Goal: Task Accomplishment & Management: Manage account settings

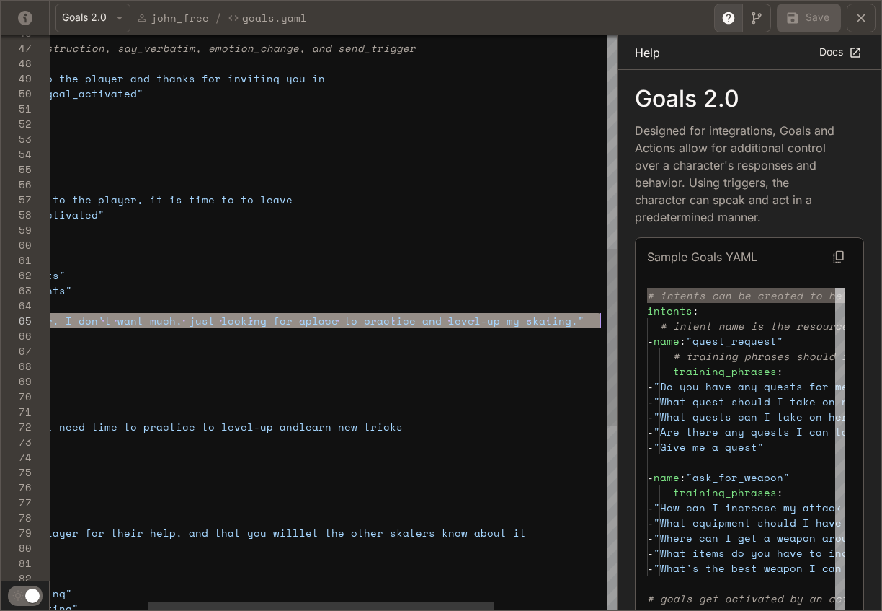
scroll to position [61, 710]
drag, startPoint x: 193, startPoint y: 323, endPoint x: 599, endPoint y: 321, distance: 405.9
click at [599, 321] on div "- say_verbatim : "Hi Manager. I don't want much, just looking for a place to pr…" at bounding box center [346, 274] width 912 height 1861
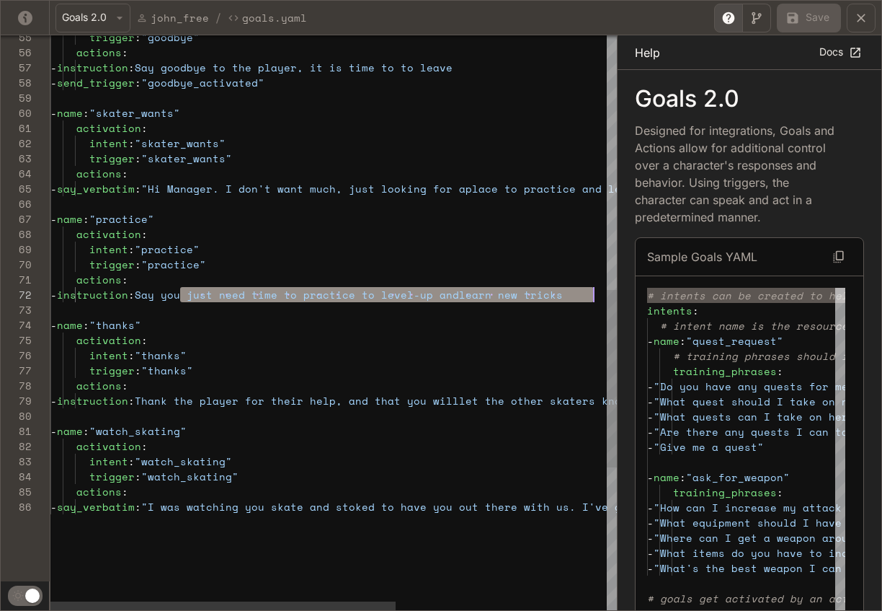
scroll to position [15, 544]
drag, startPoint x: 181, startPoint y: 293, endPoint x: 593, endPoint y: 296, distance: 411.7
click at [593, 296] on div "- say_verbatim : "Hi Manager. I don't want much, just looking for a place to pr…" at bounding box center [506, 142] width 912 height 1861
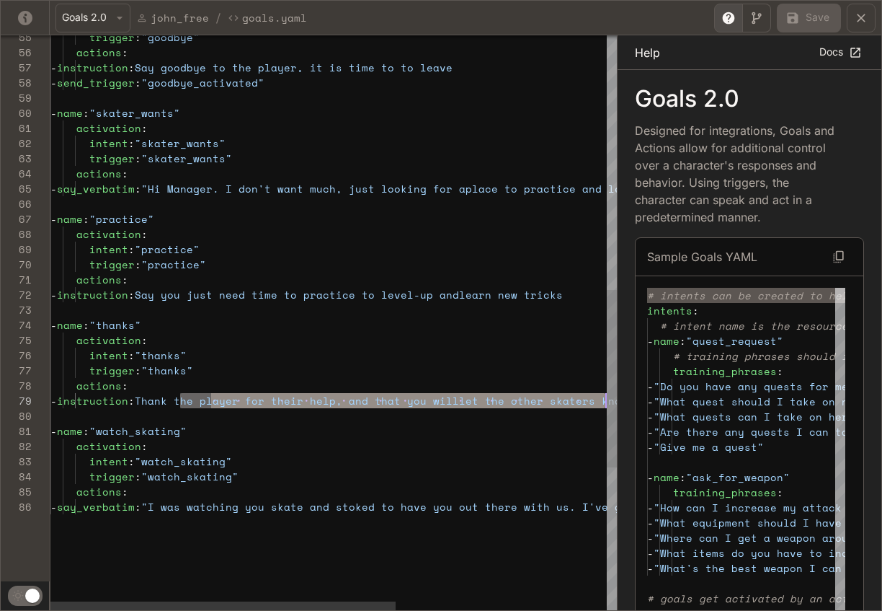
scroll to position [121, 660]
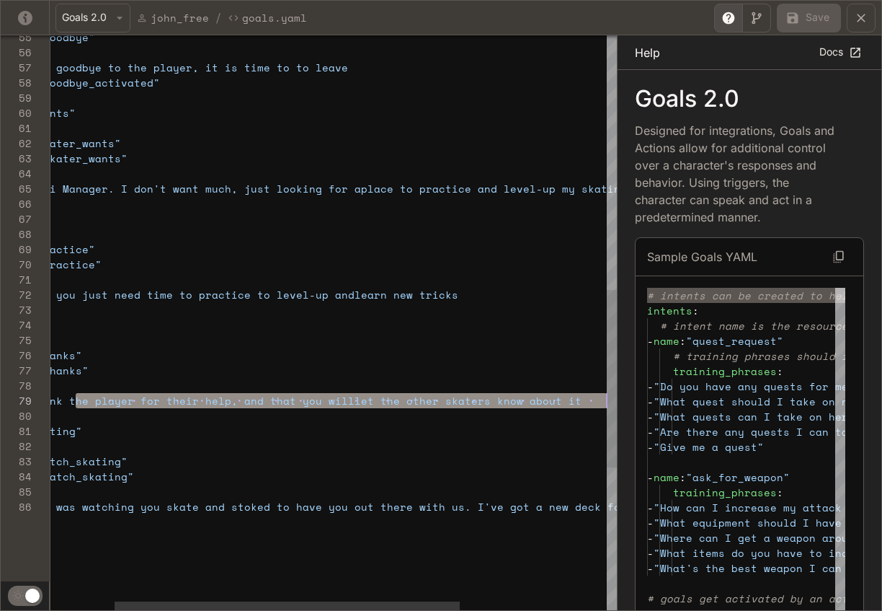
drag, startPoint x: 180, startPoint y: 400, endPoint x: 621, endPoint y: 400, distance: 440.5
click at [621, 400] on div "- say_verbatim : "Hi Manager. I don't want much, just looking for a place to pr…" at bounding box center [402, 142] width 912 height 1861
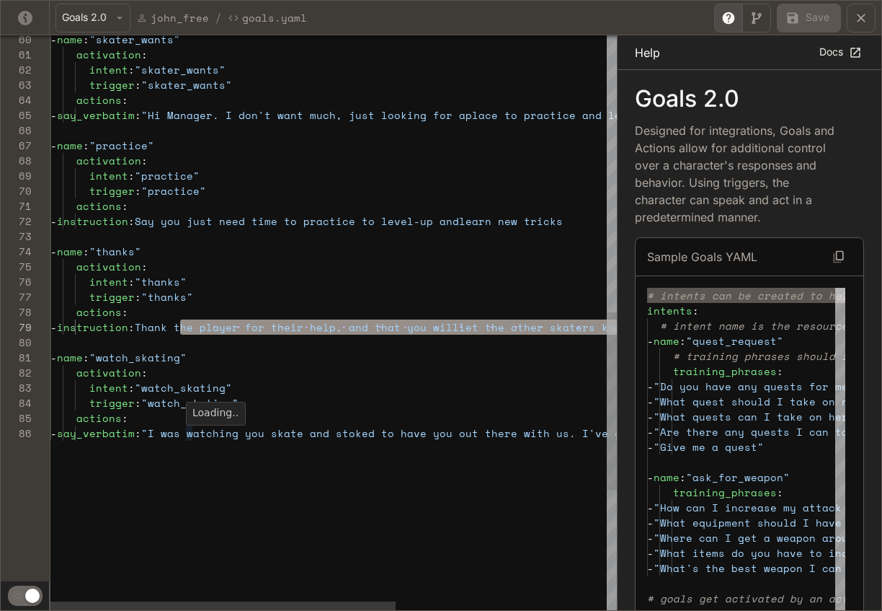
type textarea "**********"
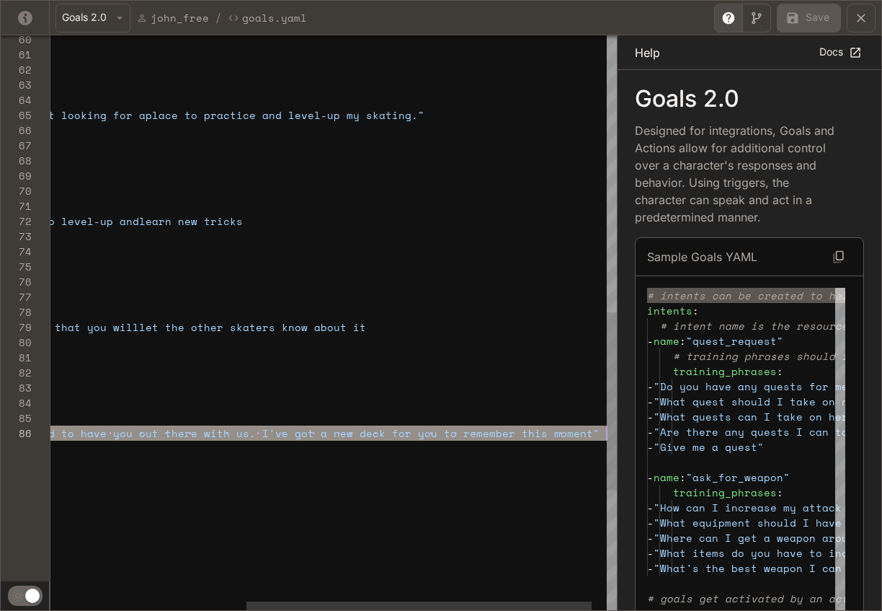
scroll to position [76, 871]
drag, startPoint x: 192, startPoint y: 431, endPoint x: 601, endPoint y: 437, distance: 408.1
click at [601, 437] on div "- say_verbatim : "Hi Manager. I don't want much, just looking for a place to pr…" at bounding box center [186, 68] width 912 height 1861
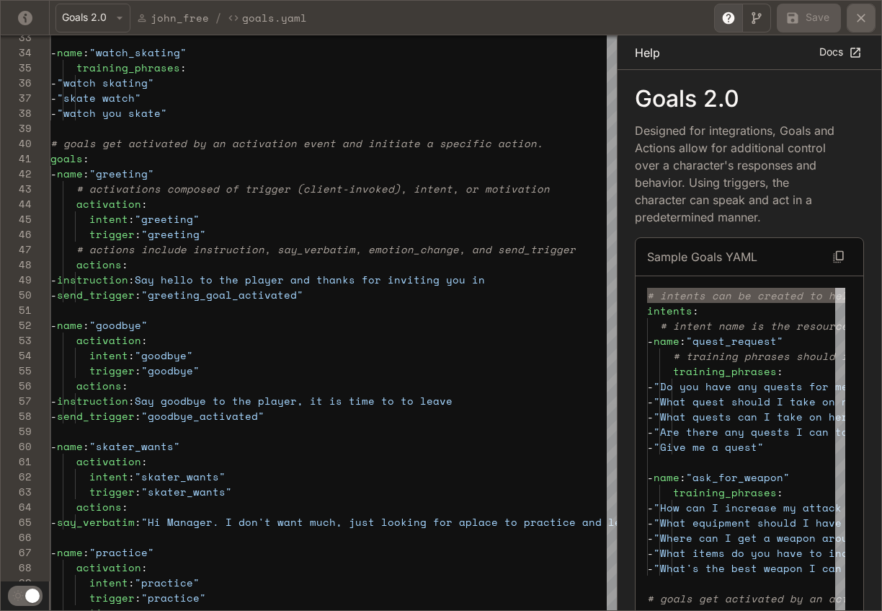
click at [858, 19] on icon "yaml-editor" at bounding box center [861, 18] width 14 height 14
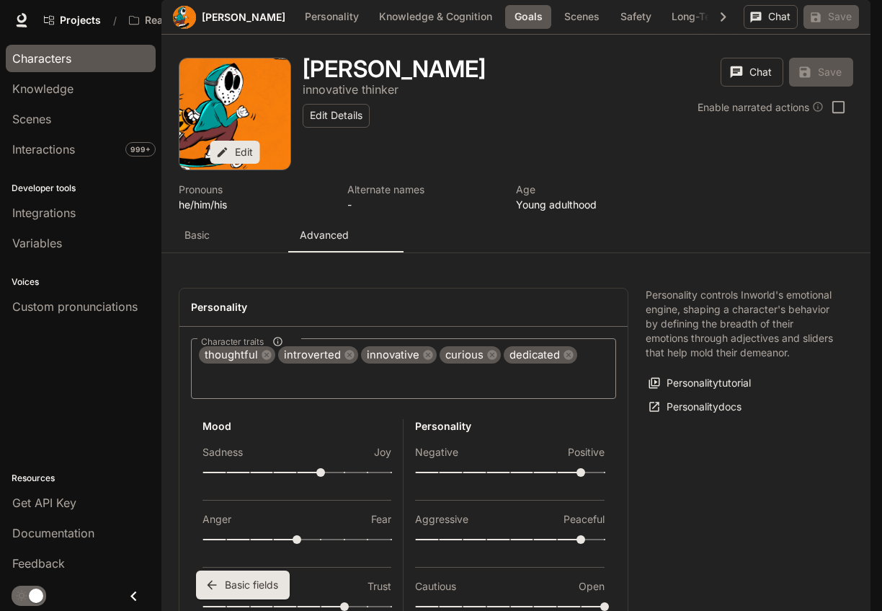
click at [43, 55] on span "Characters" at bounding box center [41, 58] width 59 height 17
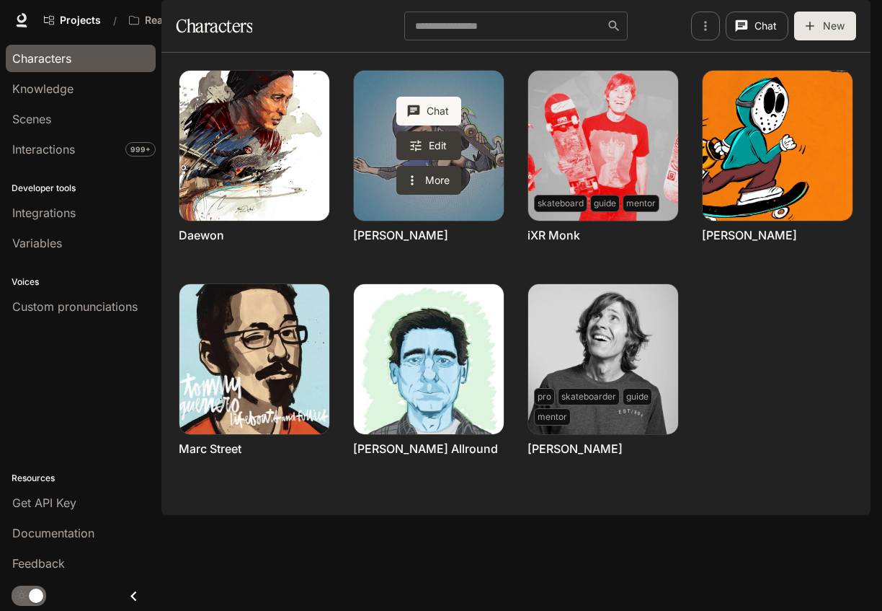
click at [484, 221] on link "Frank Pipe" at bounding box center [429, 146] width 150 height 150
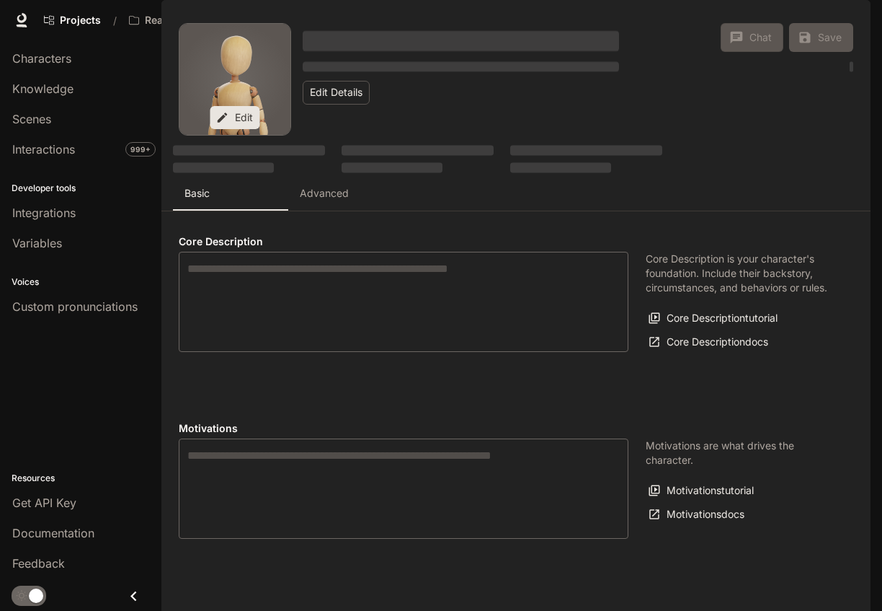
type textarea "**********"
type input "*"
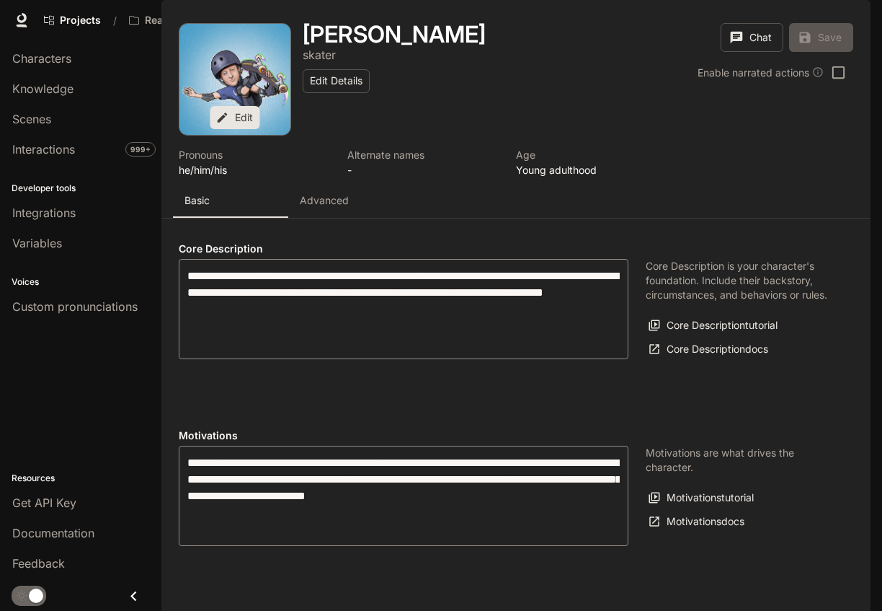
type input "**********"
click at [322, 208] on p "Advanced" at bounding box center [324, 200] width 49 height 14
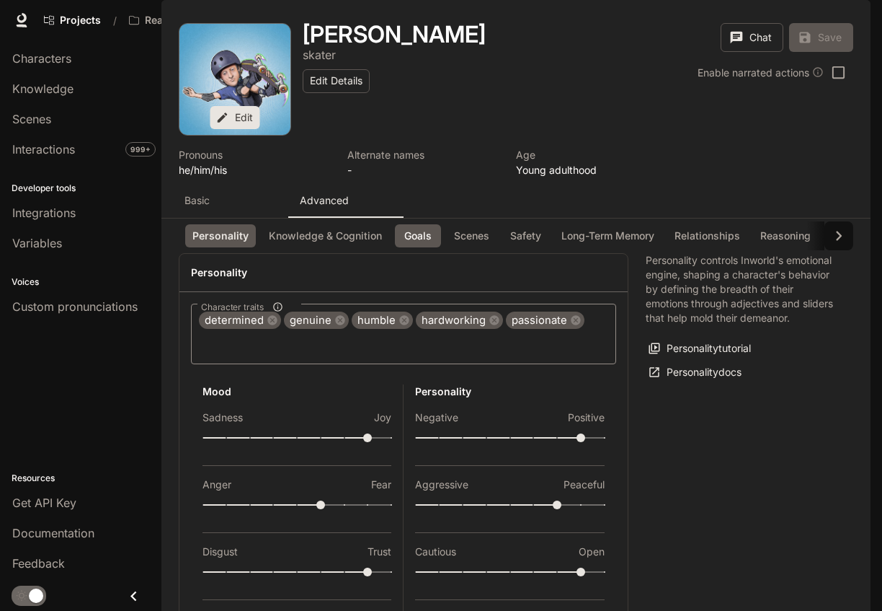
click at [420, 248] on button "Goals" at bounding box center [418, 236] width 46 height 24
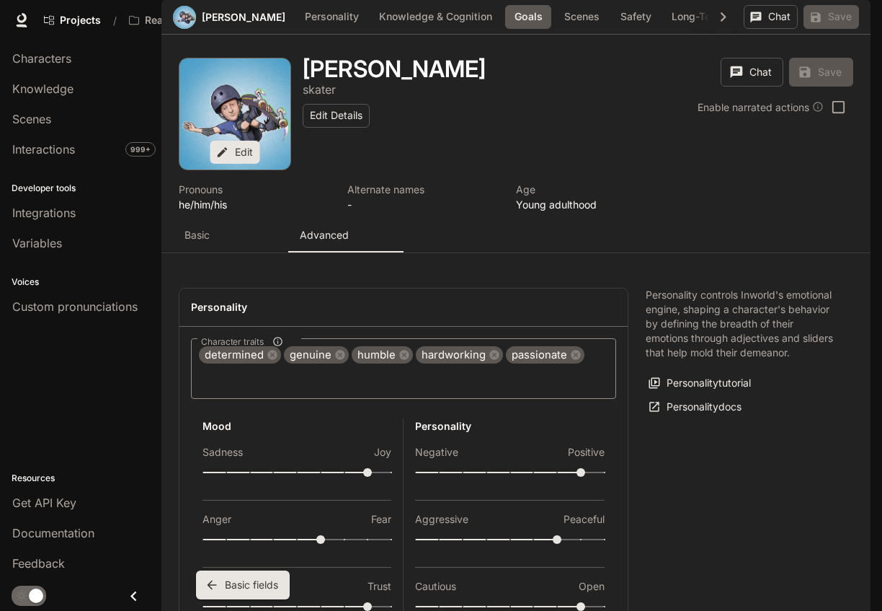
scroll to position [1389, 0]
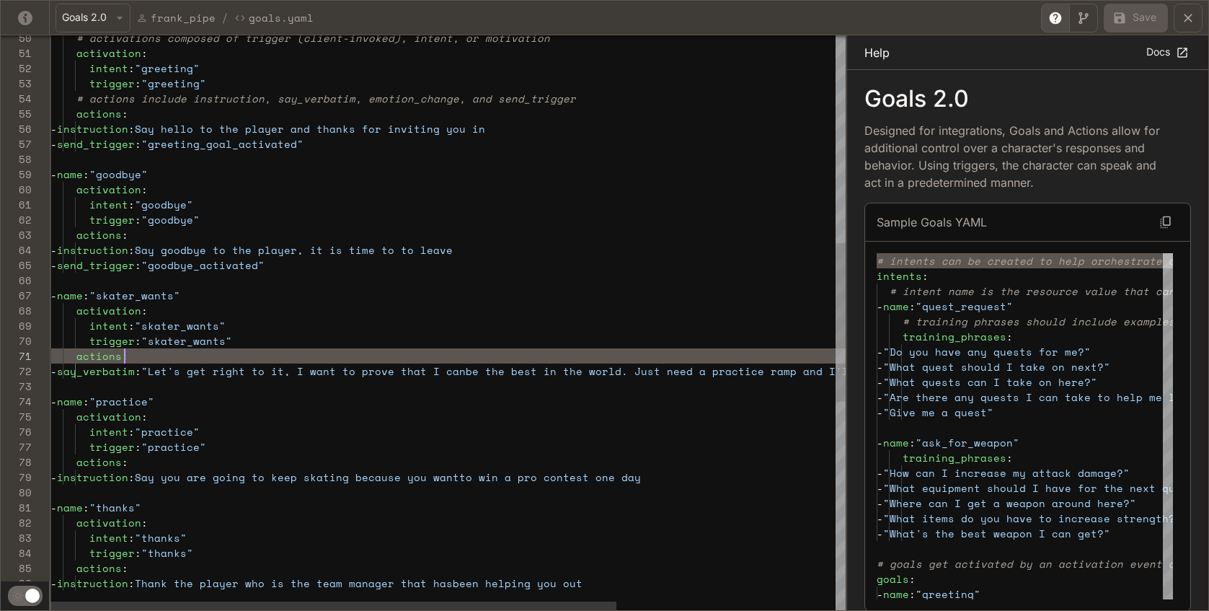
scroll to position [0, 74]
click at [203, 353] on div "- say_verbatim : "Let's get right to it, I want to prove that I can be the best…" at bounding box center [601, 324] width 1103 height 2073
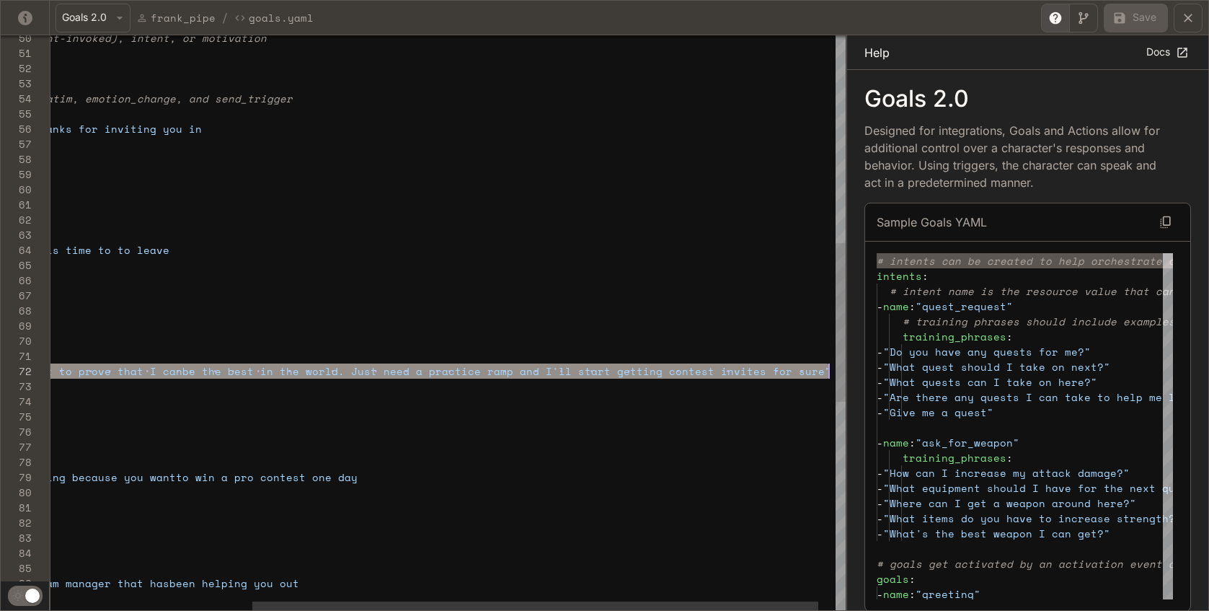
scroll to position [15, 1062]
drag, startPoint x: 194, startPoint y: 370, endPoint x: 829, endPoint y: 369, distance: 635.1
click at [829, 369] on div "- say_verbatim : "Let's get right to it, I want to prove that I can be the best…" at bounding box center [318, 324] width 1103 height 2073
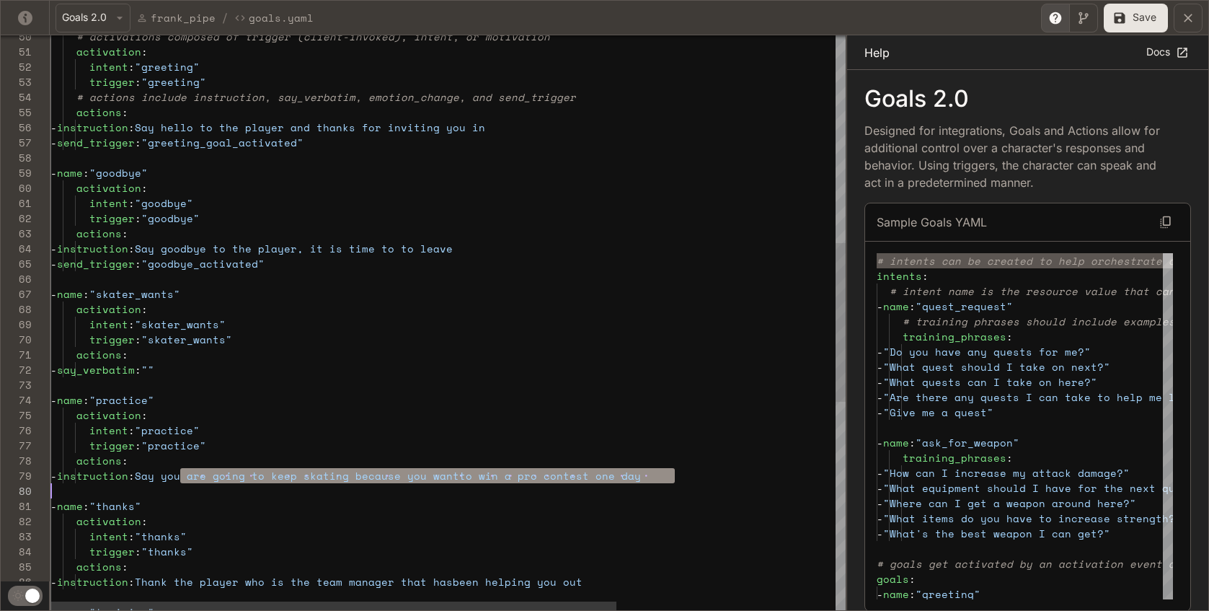
scroll to position [121, 617]
drag, startPoint x: 182, startPoint y: 477, endPoint x: 667, endPoint y: 477, distance: 484.5
click at [667, 477] on div "- say_verbatim : "" - name : "practice" activation : intent : "practice" trigge…" at bounding box center [601, 323] width 1103 height 2073
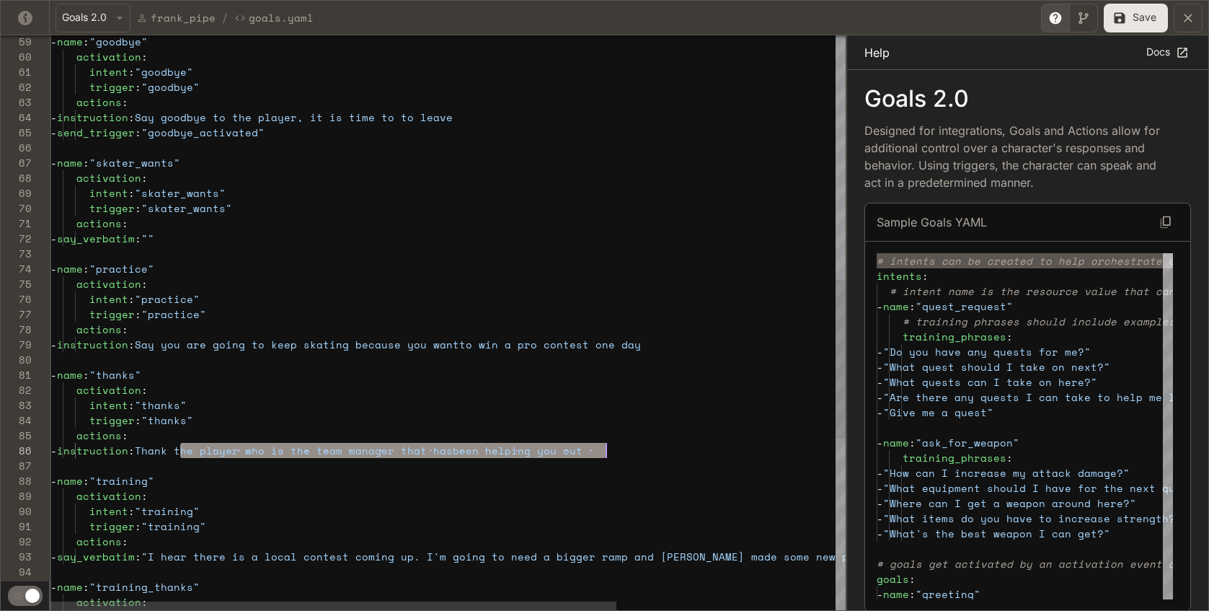
scroll to position [76, 562]
drag, startPoint x: 182, startPoint y: 451, endPoint x: 611, endPoint y: 453, distance: 429.7
click at [611, 453] on div "- say_verbatim : "" - name : "practice" activation : intent : "practice" trigge…" at bounding box center [601, 192] width 1103 height 2073
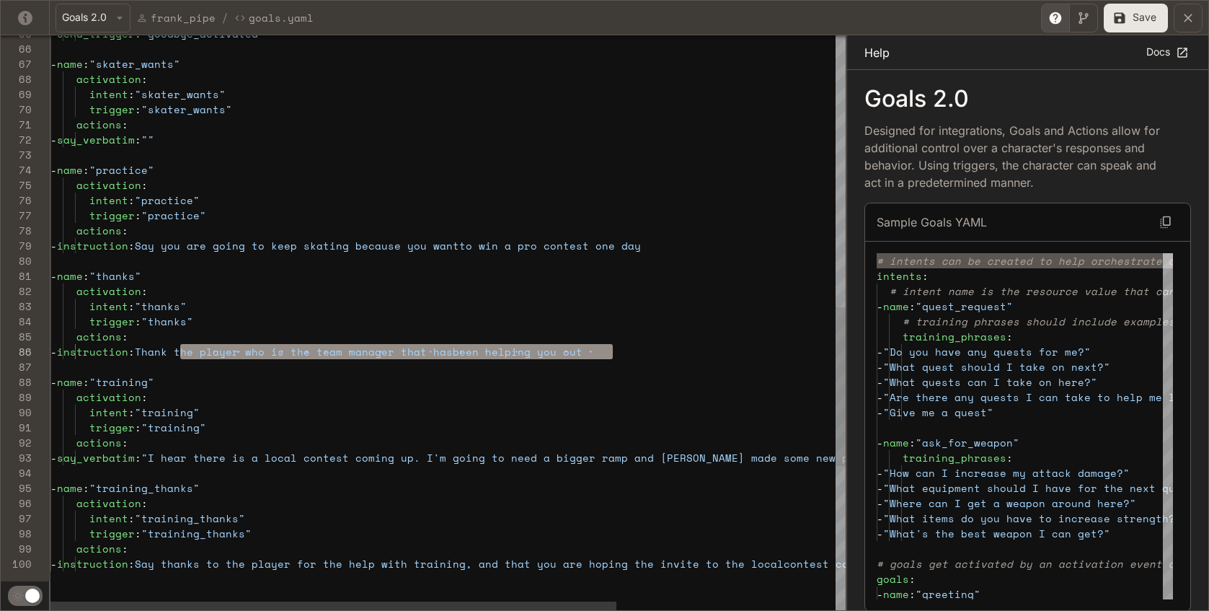
type textarea "**********"
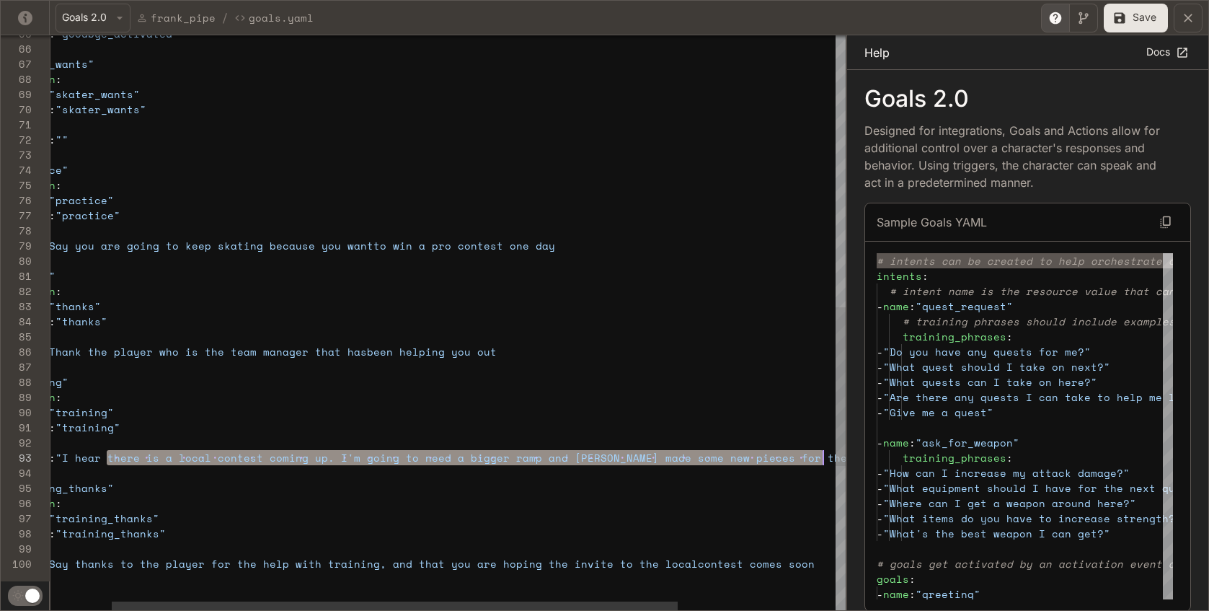
scroll to position [30, 864]
drag, startPoint x: 194, startPoint y: 458, endPoint x: 828, endPoint y: 460, distance: 634.4
click at [828, 460] on div "- say_verbatim : "" - name : "practice" activation : intent : "practice" trigge…" at bounding box center [516, 93] width 1103 height 2073
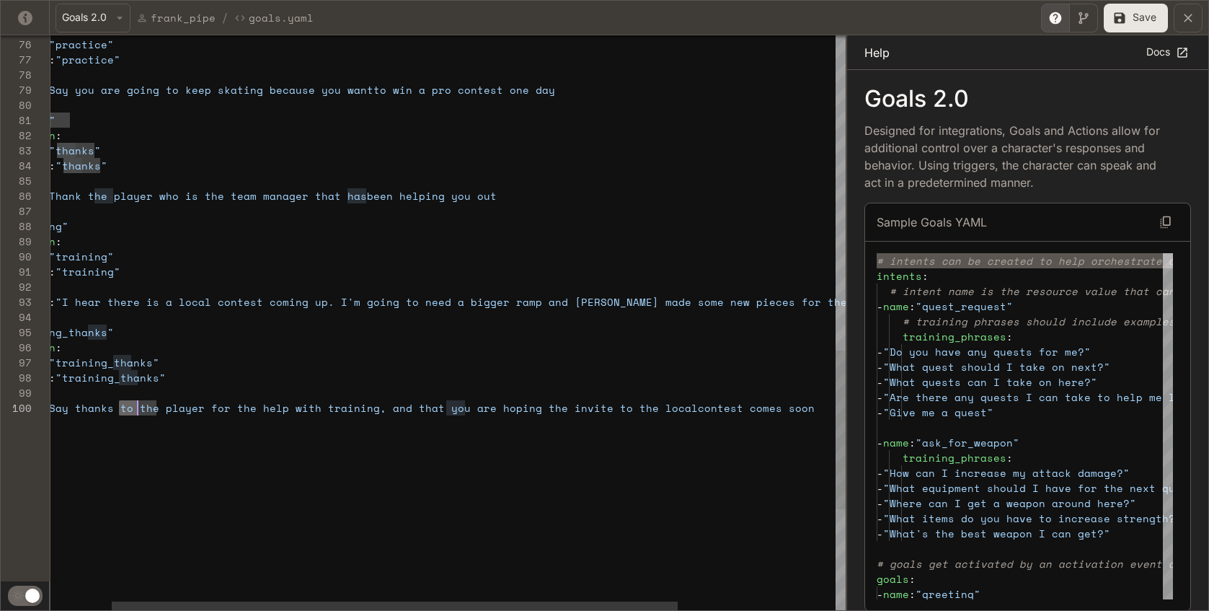
scroll to position [136, 864]
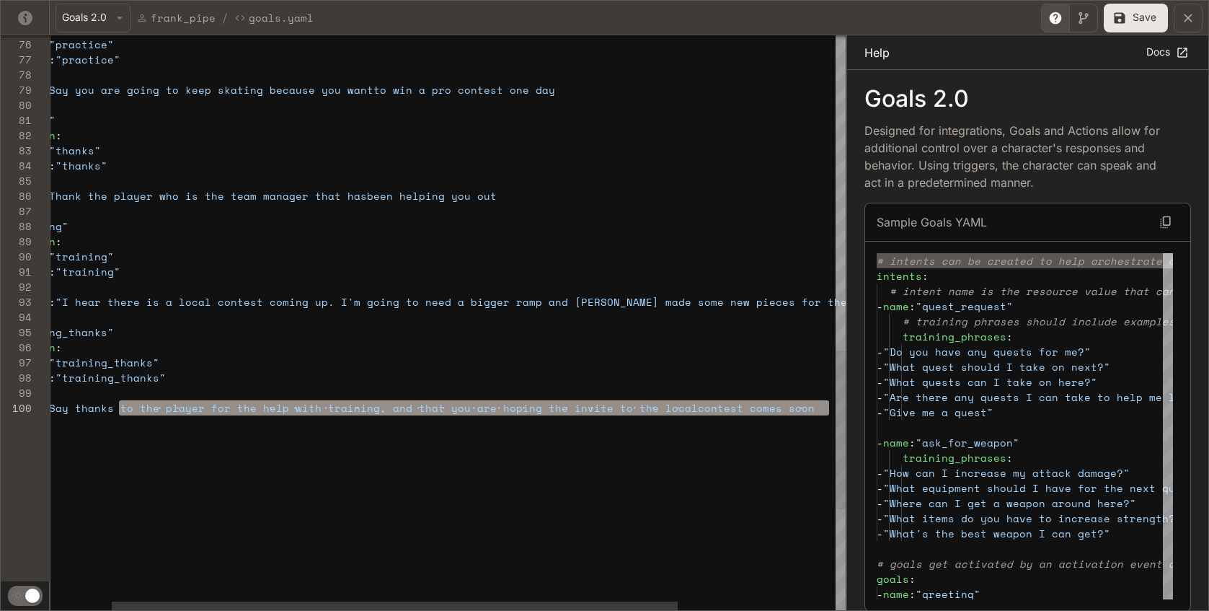
drag, startPoint x: 122, startPoint y: 408, endPoint x: 831, endPoint y: 407, distance: 708.7
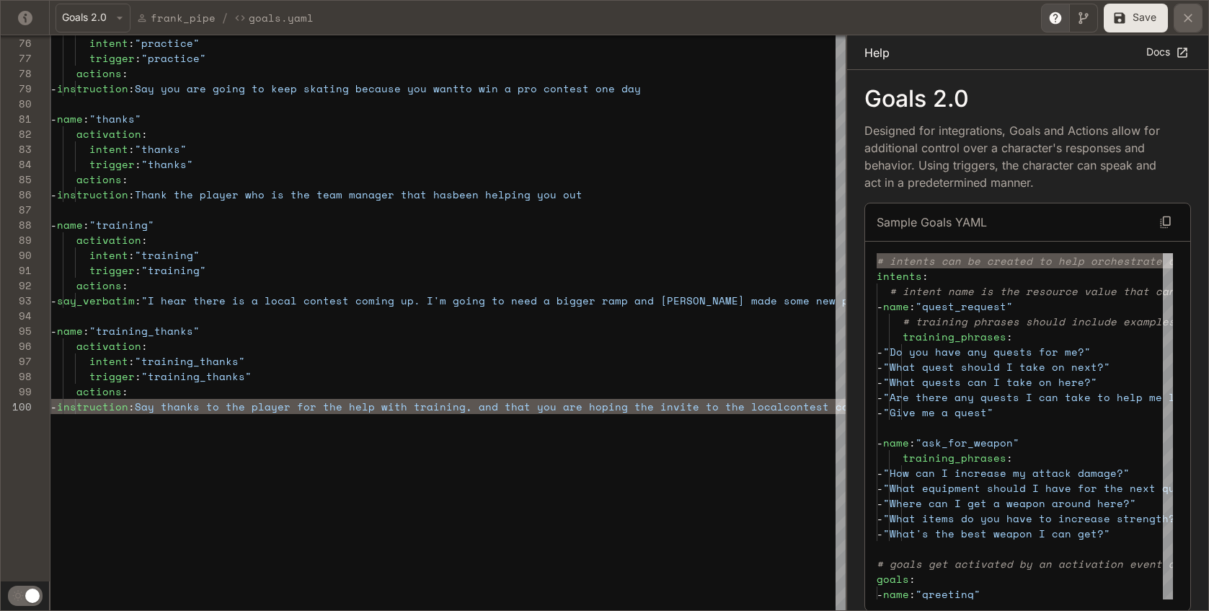
click at [1069, 12] on icon "yaml-editor" at bounding box center [1188, 18] width 14 height 14
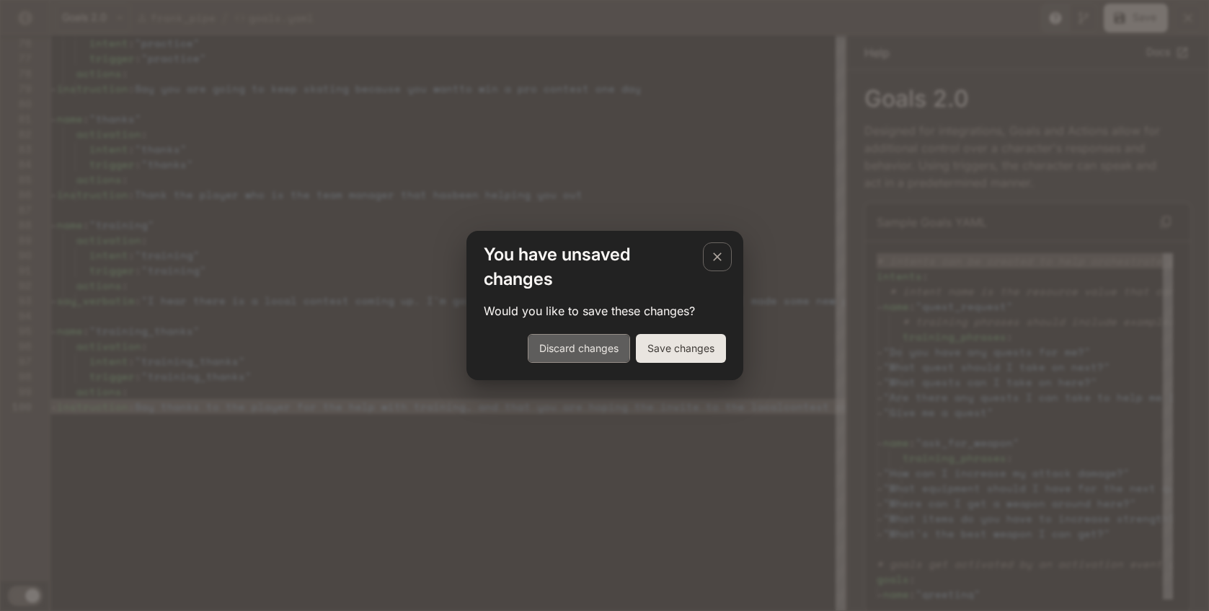
click at [614, 352] on button "Discard changes" at bounding box center [579, 348] width 102 height 29
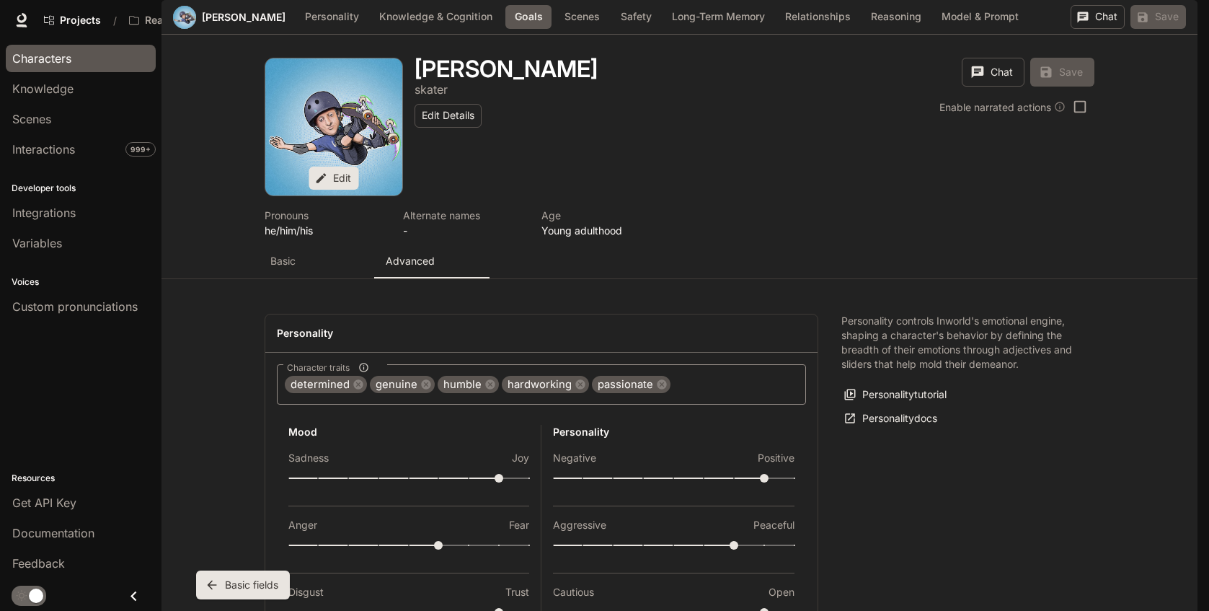
click at [75, 59] on div "Characters" at bounding box center [80, 58] width 137 height 17
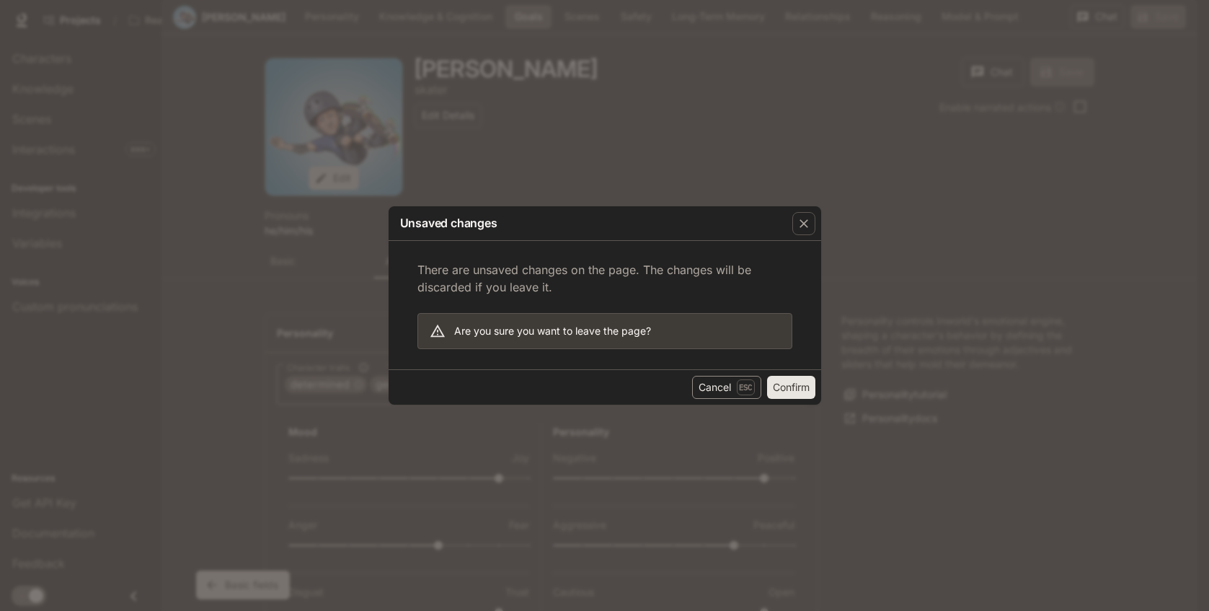
click at [719, 393] on button "Cancel Esc" at bounding box center [726, 387] width 69 height 23
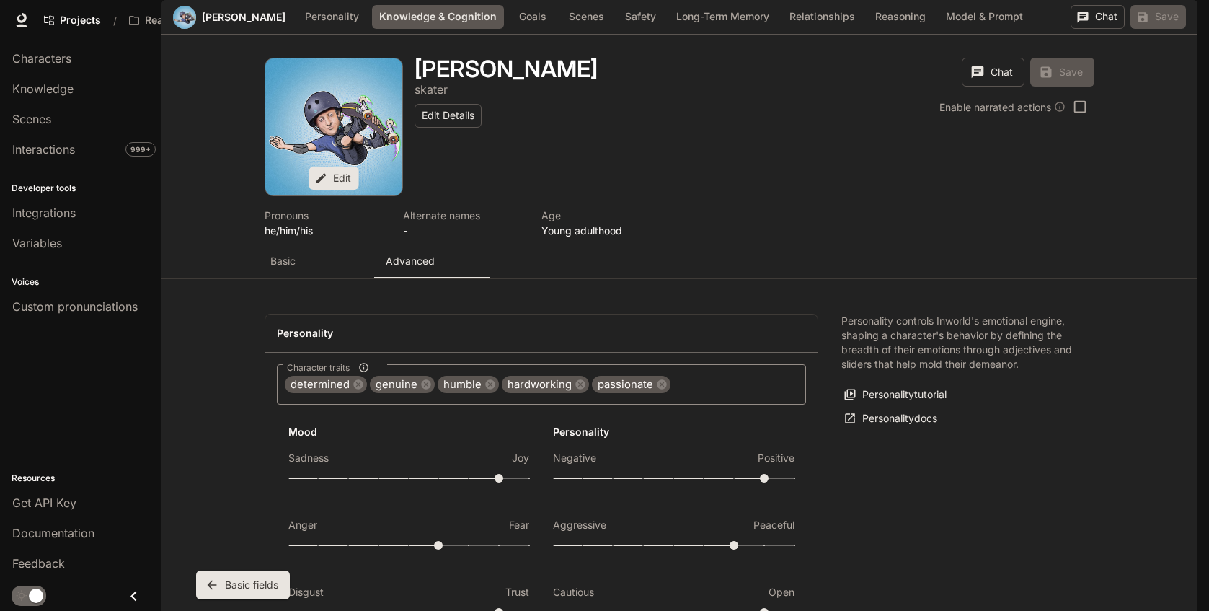
scroll to position [849, 0]
click at [53, 60] on span "Characters" at bounding box center [41, 58] width 59 height 17
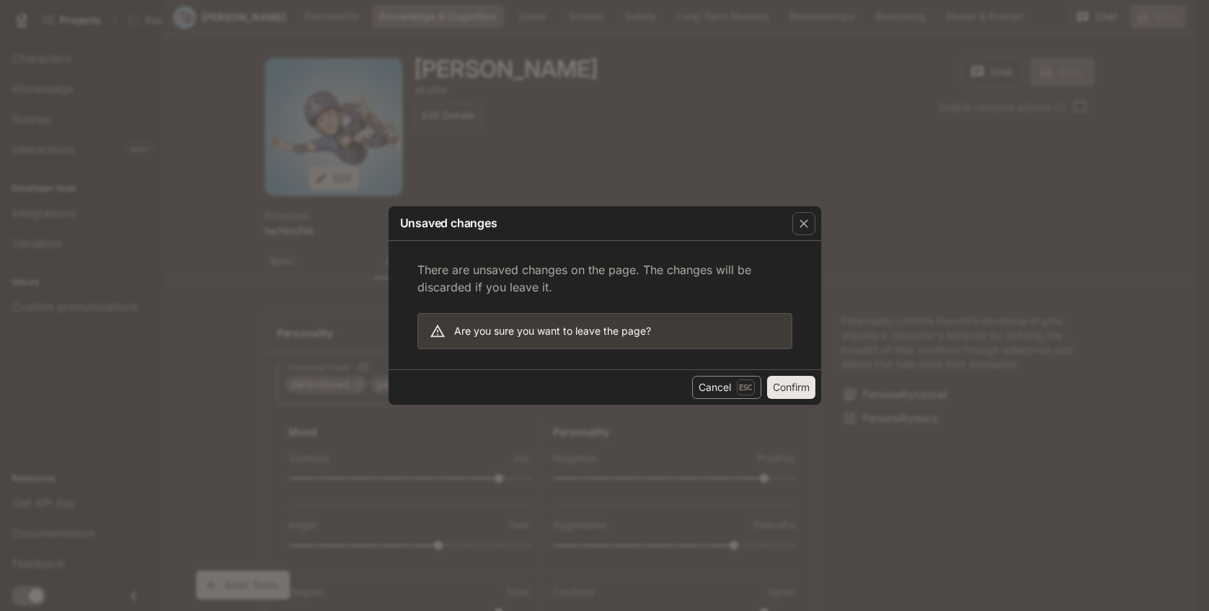
click at [726, 385] on button "Cancel Esc" at bounding box center [726, 387] width 69 height 23
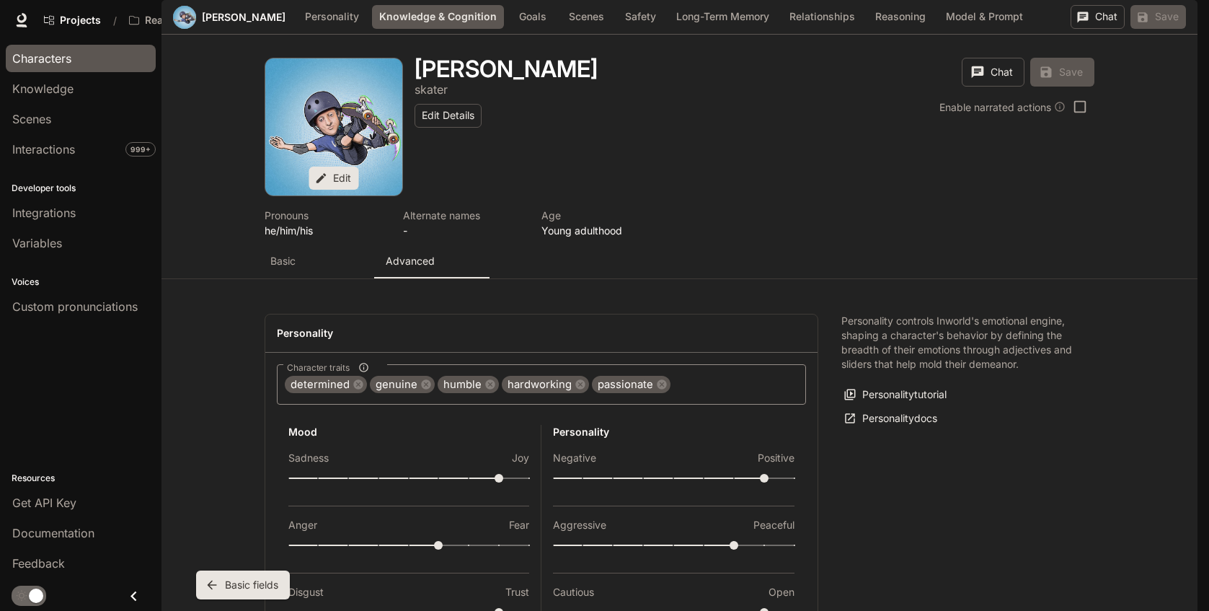
click at [62, 65] on span "Characters" at bounding box center [41, 58] width 59 height 17
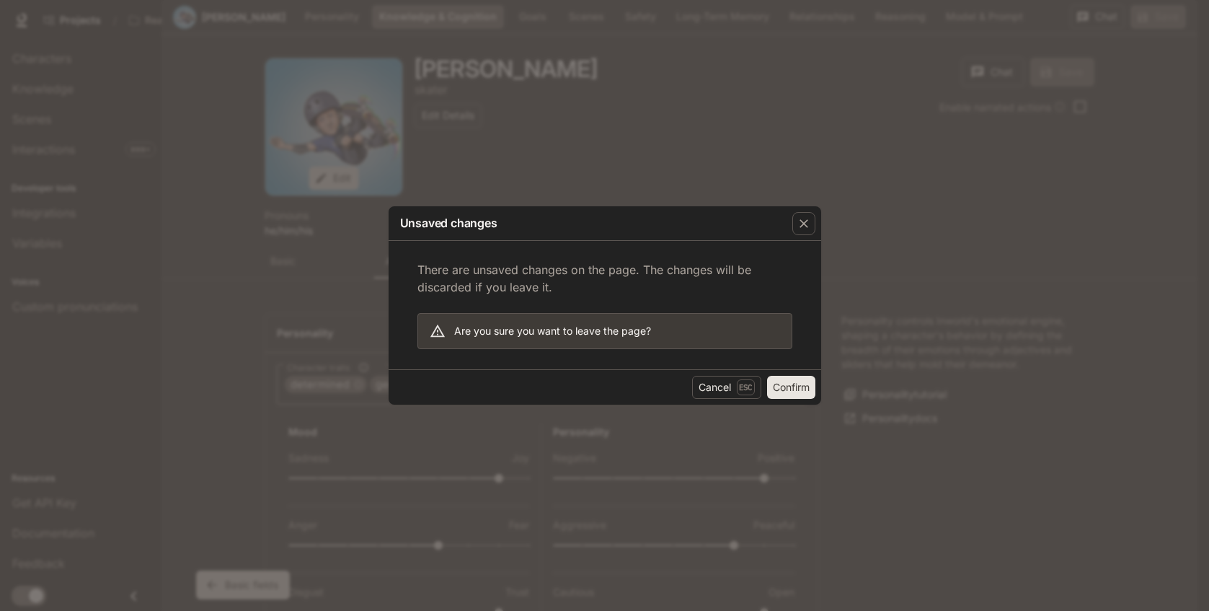
click at [784, 389] on button "Confirm" at bounding box center [791, 387] width 48 height 23
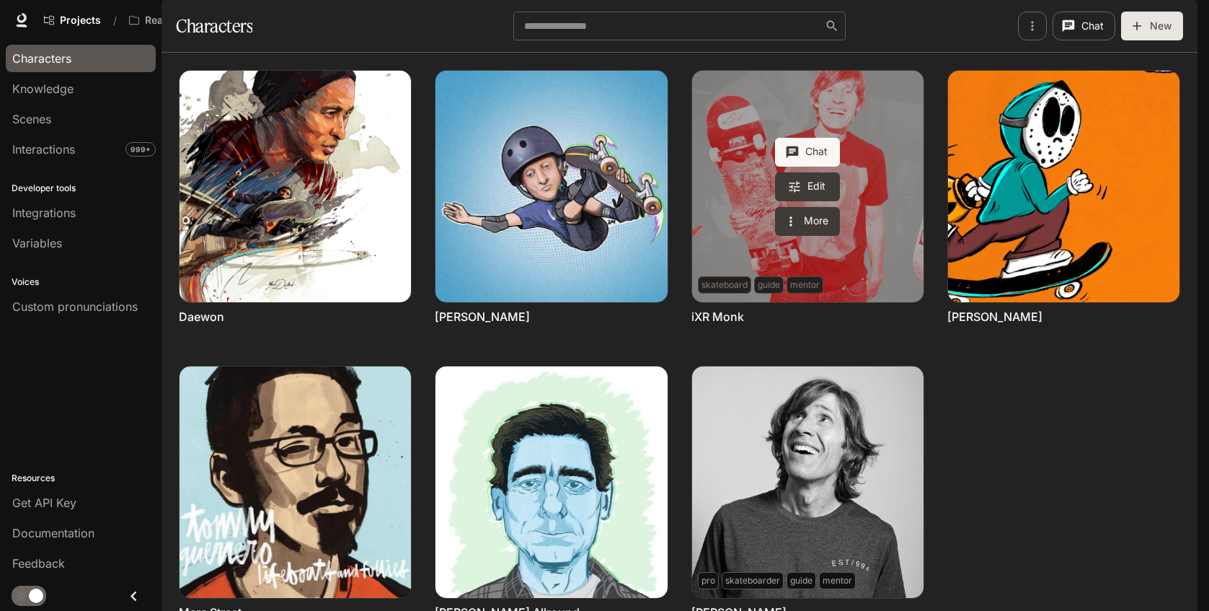
scroll to position [113, 0]
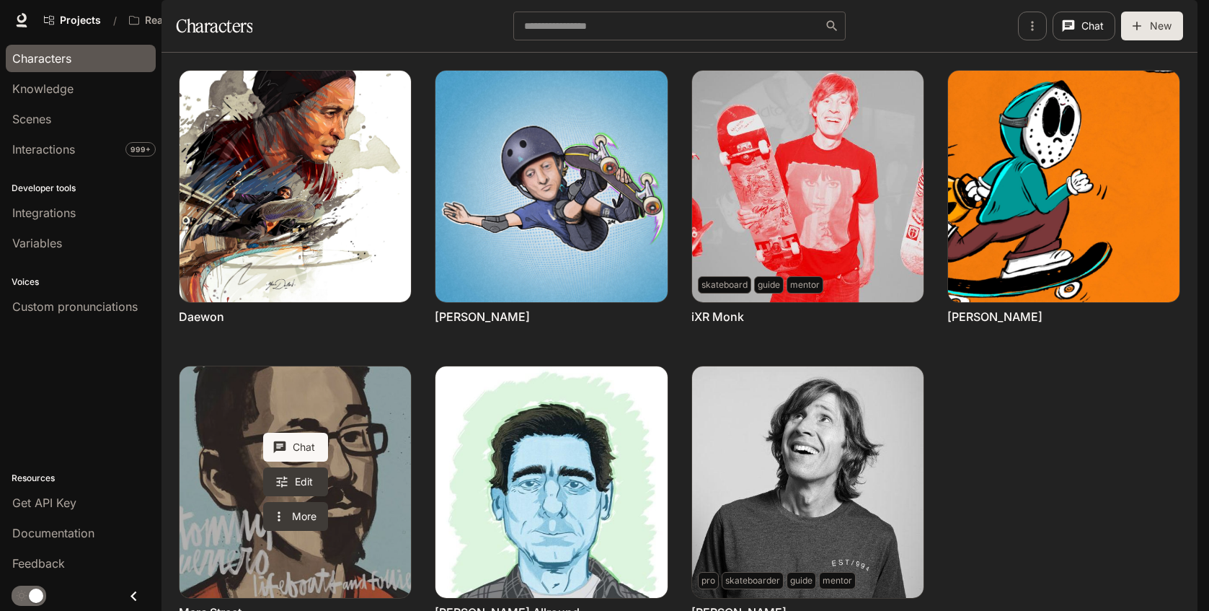
click at [383, 366] on link "Marc Street" at bounding box center [295, 481] width 231 height 231
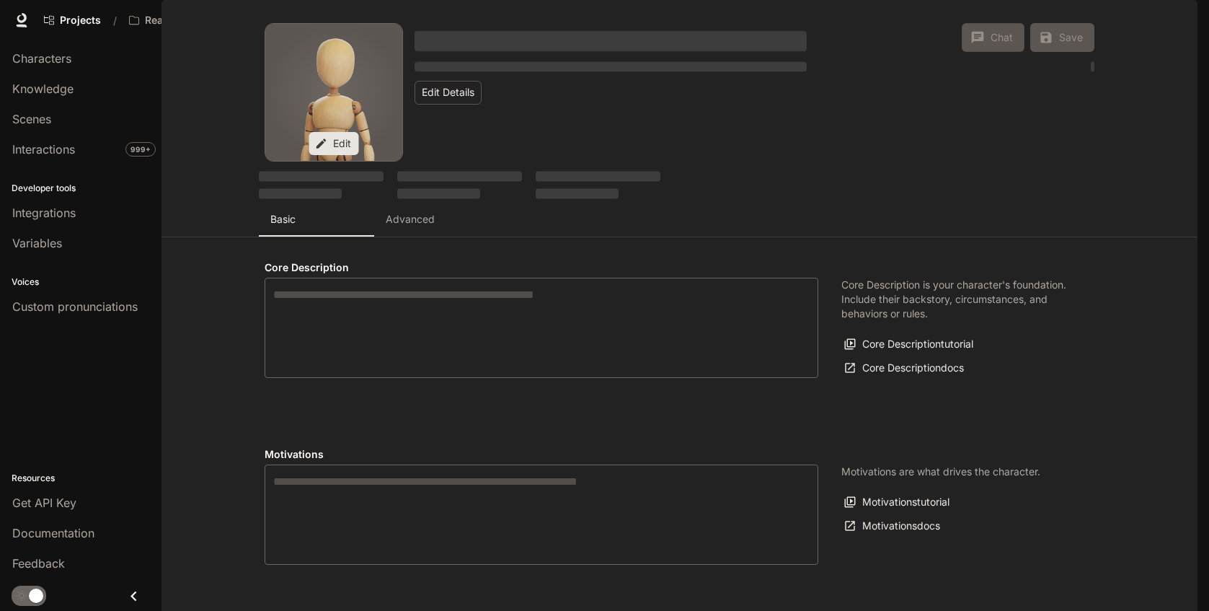
type textarea "**********"
type input "**********"
type input "***"
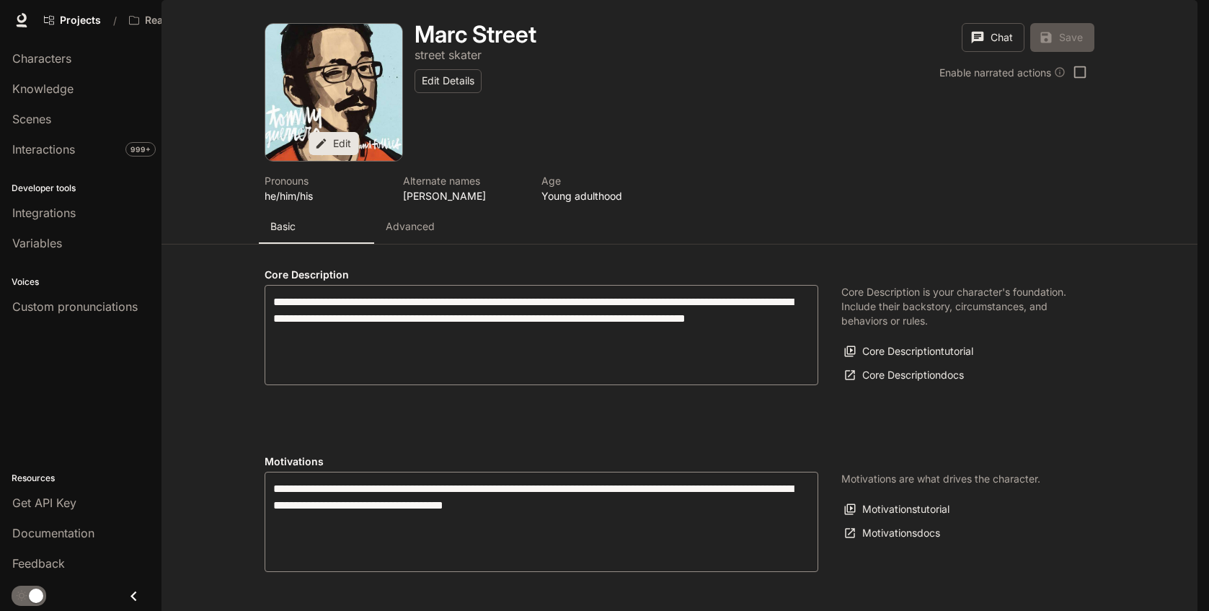
click at [429, 234] on p "Advanced" at bounding box center [410, 226] width 49 height 14
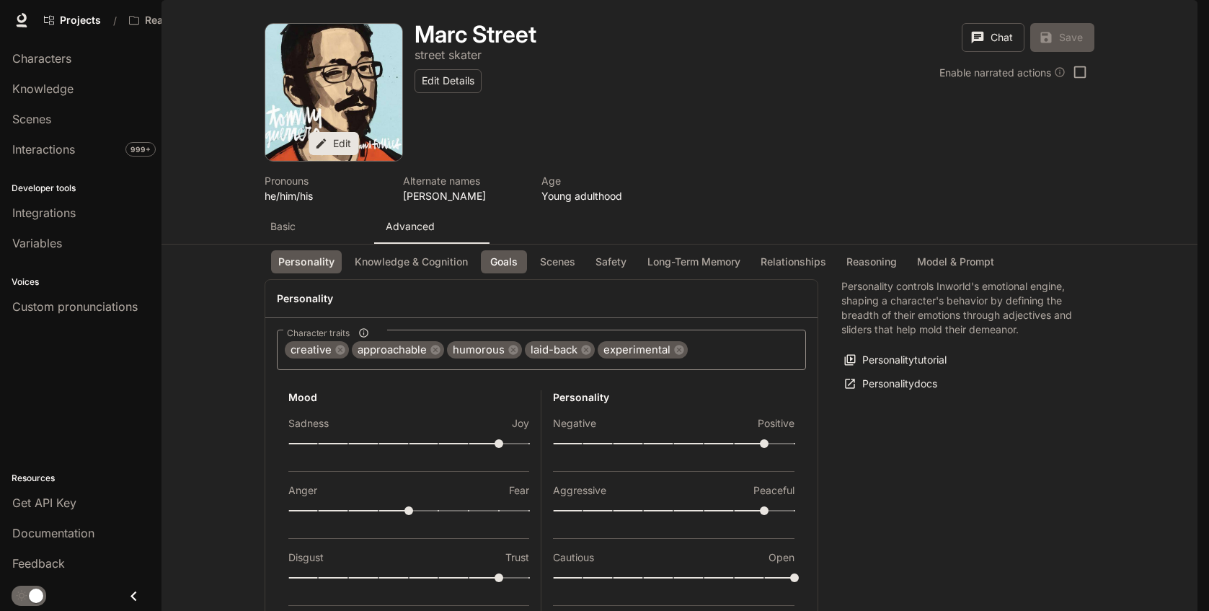
click at [510, 274] on button "Goals" at bounding box center [504, 262] width 46 height 24
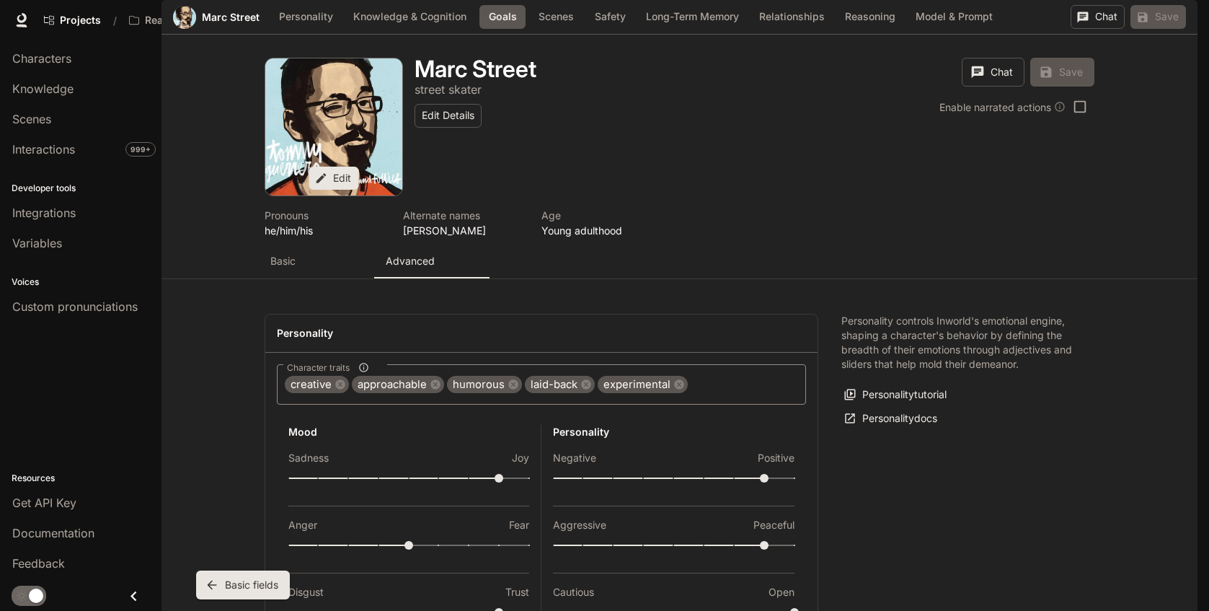
scroll to position [1394, 0]
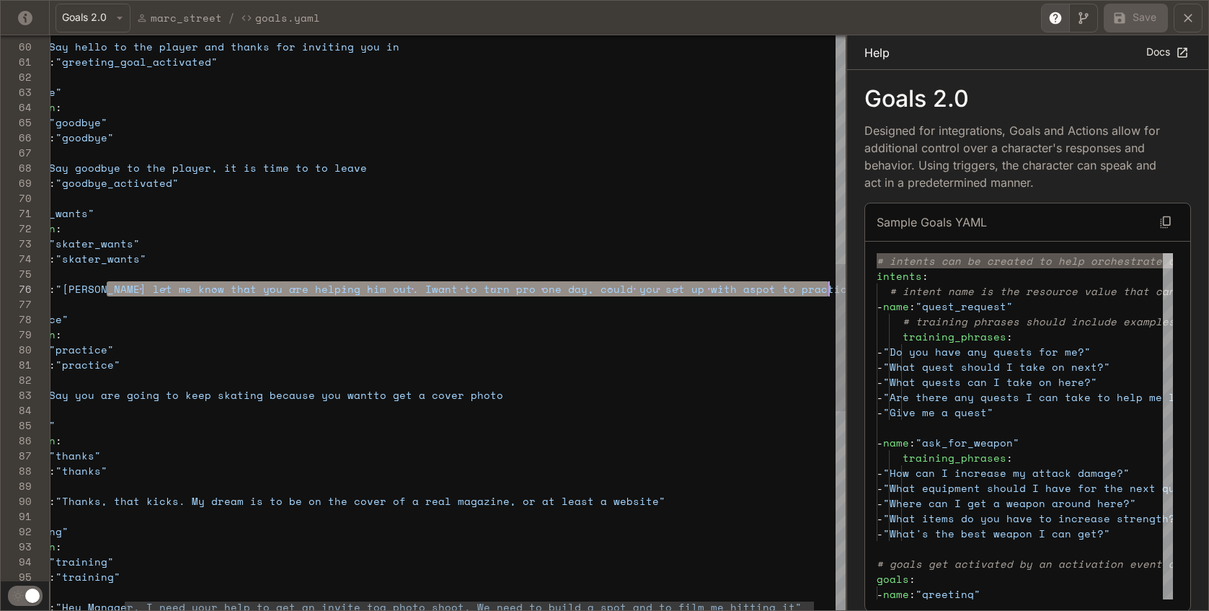
scroll to position [76, 864]
drag, startPoint x: 192, startPoint y: 292, endPoint x: 828, endPoint y: 286, distance: 635.9
click at [828, 286] on div "actions : - instruction : Say hello to the player and thanks for inviting yo u …" at bounding box center [417, 266] width 905 height 2240
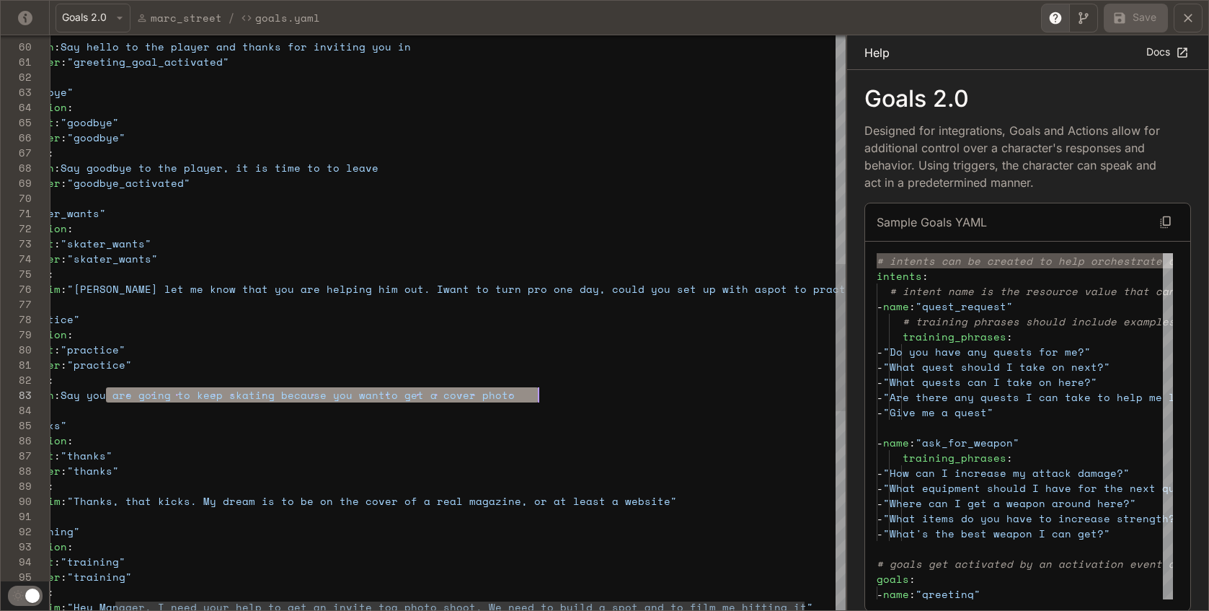
scroll to position [30, 568]
drag, startPoint x: 94, startPoint y: 395, endPoint x: 542, endPoint y: 395, distance: 447.7
click at [542, 395] on div "actions : - instruction : Say hello to the player and thanks for inviting yo u …" at bounding box center [428, 266] width 905 height 2240
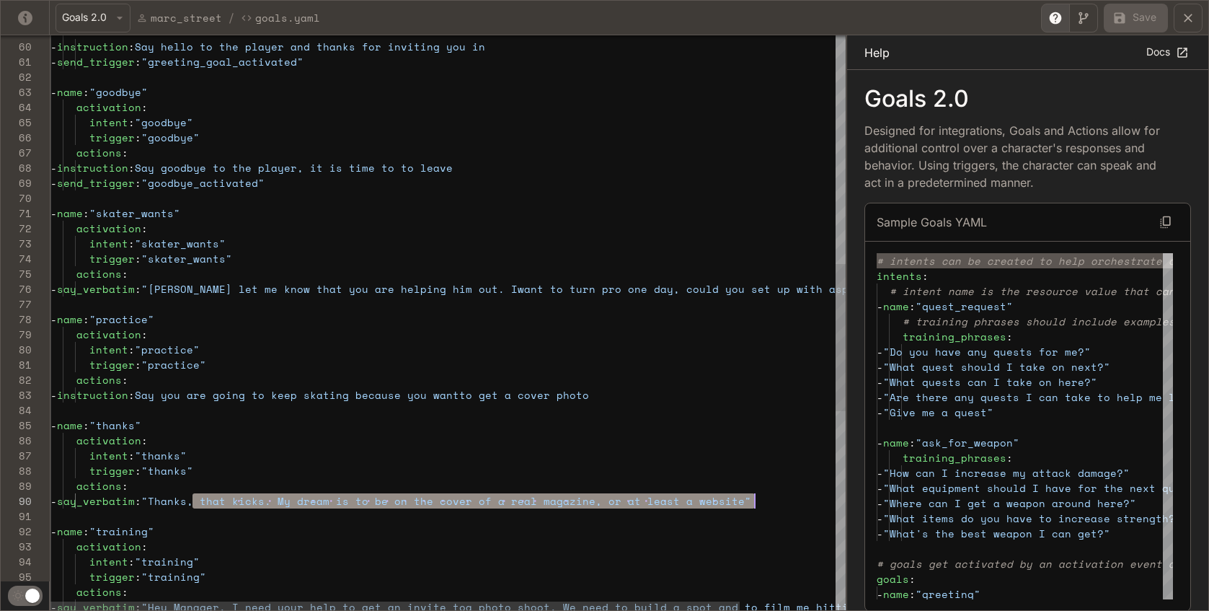
scroll to position [136, 710]
drag, startPoint x: 121, startPoint y: 500, endPoint x: 761, endPoint y: 504, distance: 639.5
click at [761, 504] on div "actions : - instruction : Say hello to the player and thanks for inviting yo u …" at bounding box center [502, 266] width 905 height 2240
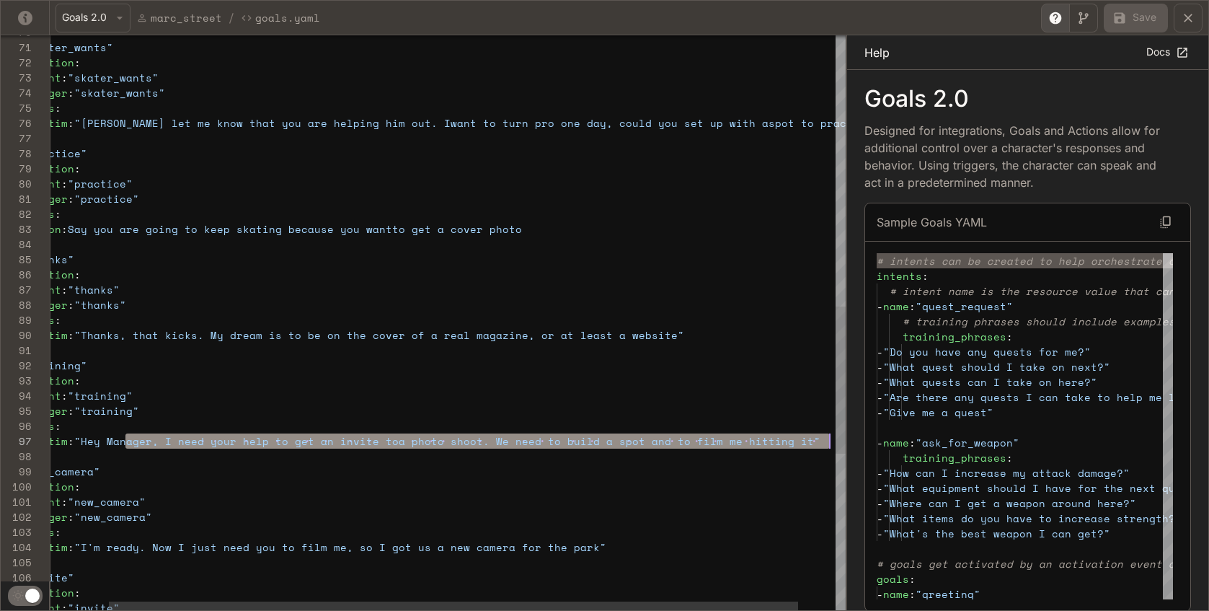
scroll to position [91, 846]
drag, startPoint x: 192, startPoint y: 441, endPoint x: 830, endPoint y: 440, distance: 637.3
click at [830, 440] on div "- name : "skater_wants" activation : intent : "skater_wants" trigger : "skater_…" at bounding box center [435, 100] width 905 height 2240
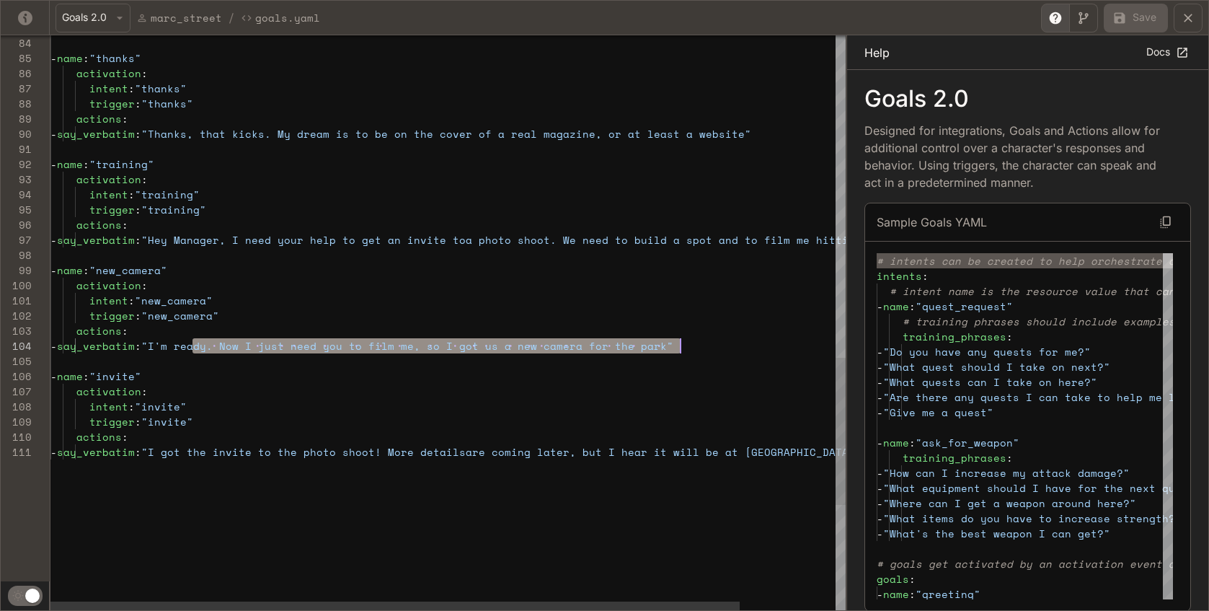
scroll to position [45, 636]
drag, startPoint x: 193, startPoint y: 347, endPoint x: 686, endPoint y: 346, distance: 493.1
type textarea "**********"
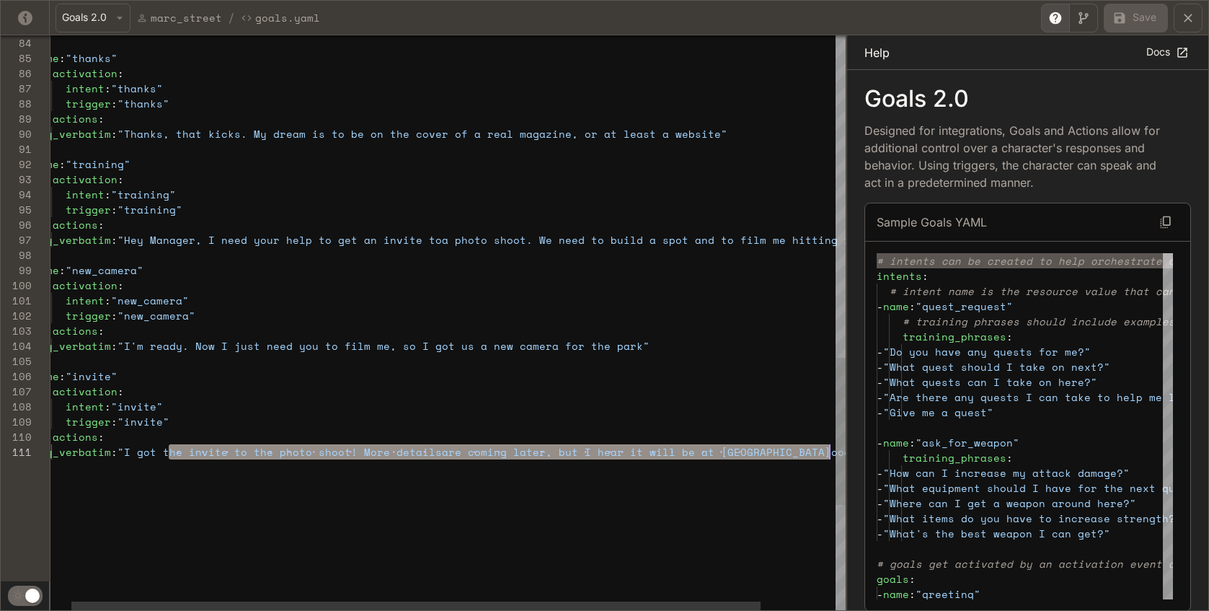
scroll to position [0, 803]
drag, startPoint x: 193, startPoint y: 453, endPoint x: 827, endPoint y: 448, distance: 633.7
click at [1069, 13] on icon "yaml-editor" at bounding box center [1188, 18] width 14 height 14
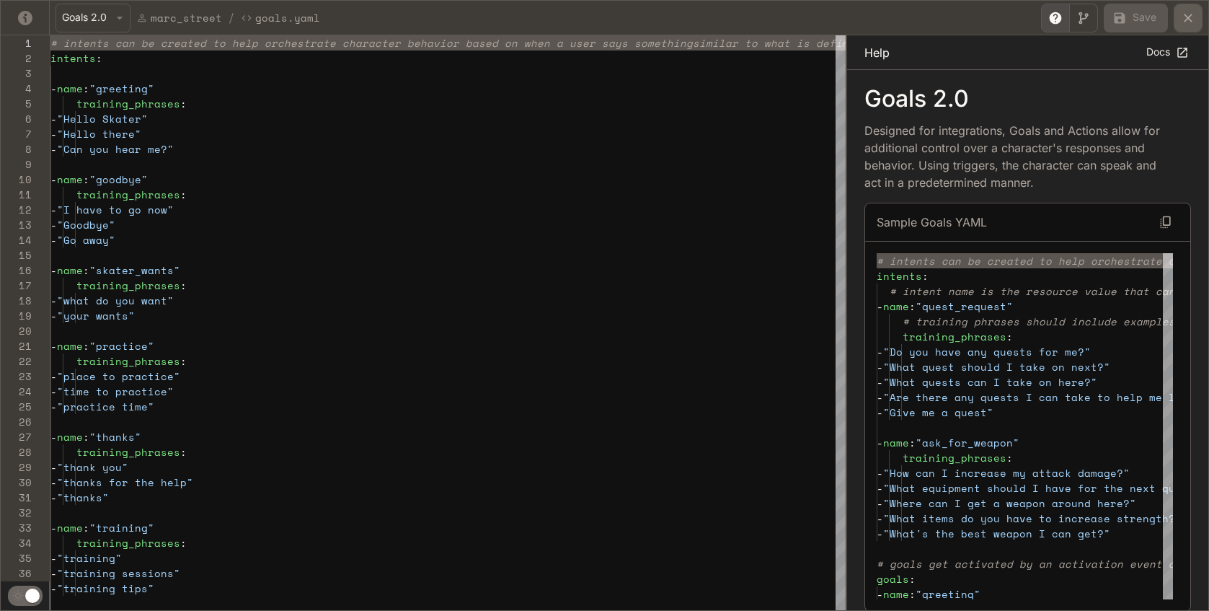
click at [1069, 17] on icon "yaml-editor" at bounding box center [1188, 18] width 14 height 14
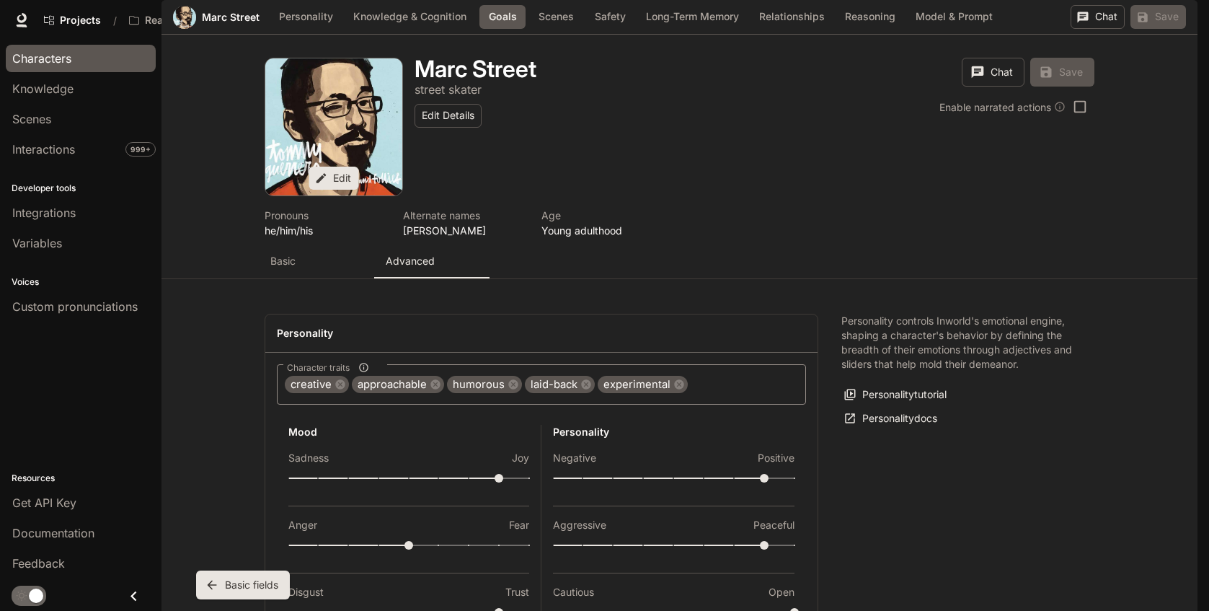
click at [52, 59] on span "Characters" at bounding box center [41, 58] width 59 height 17
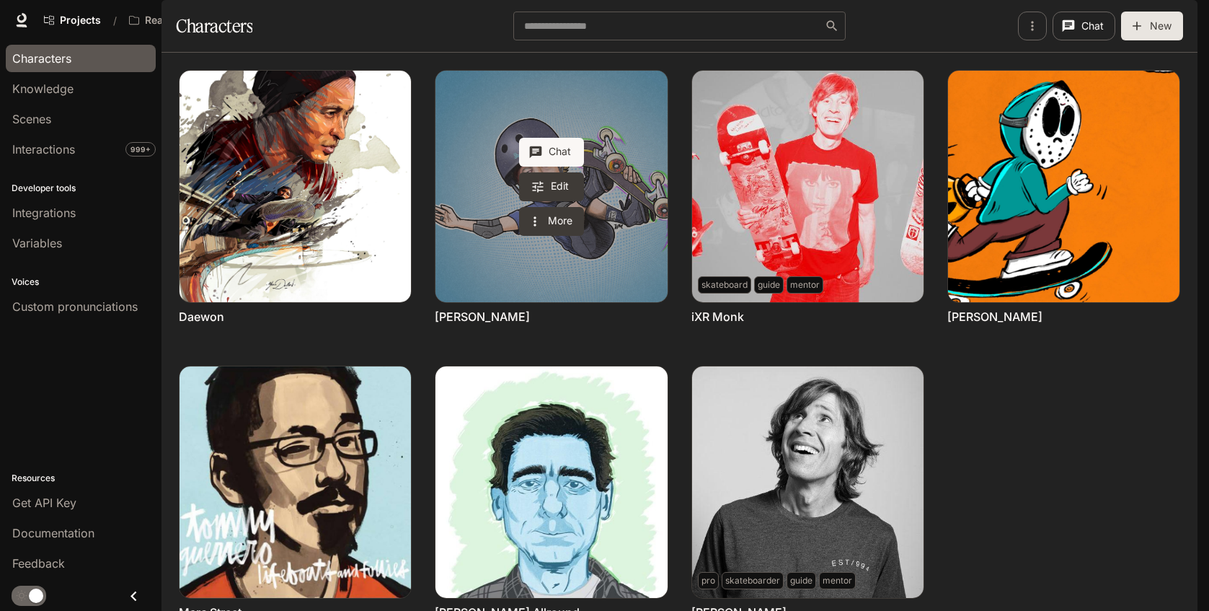
scroll to position [118, 0]
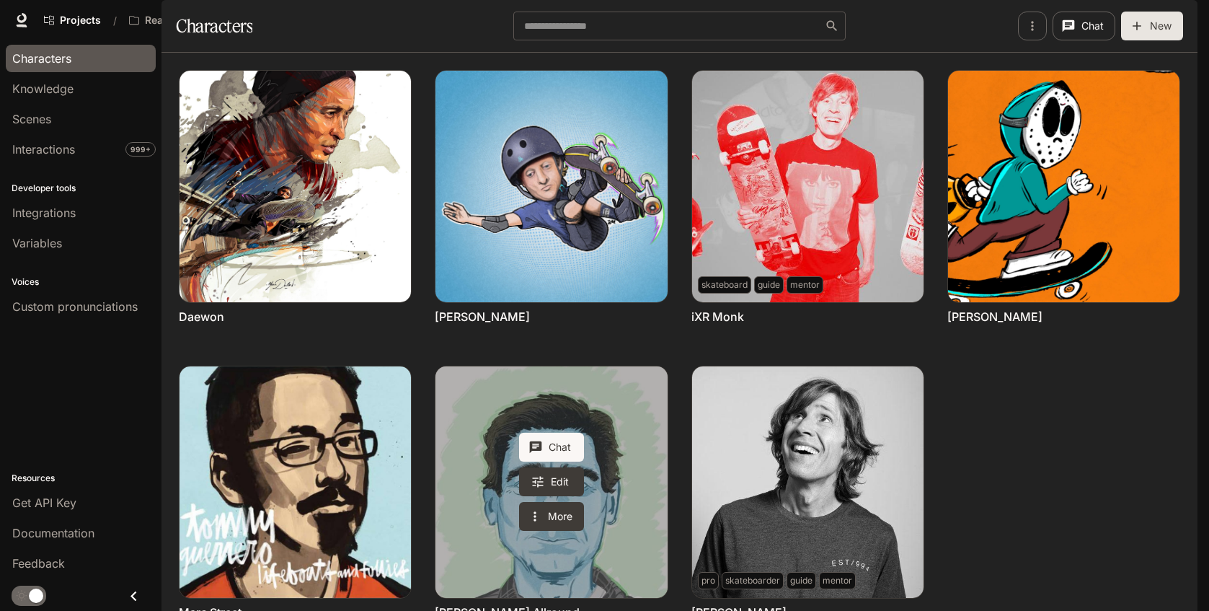
click at [628, 486] on link "Robert Allround" at bounding box center [550, 481] width 231 height 231
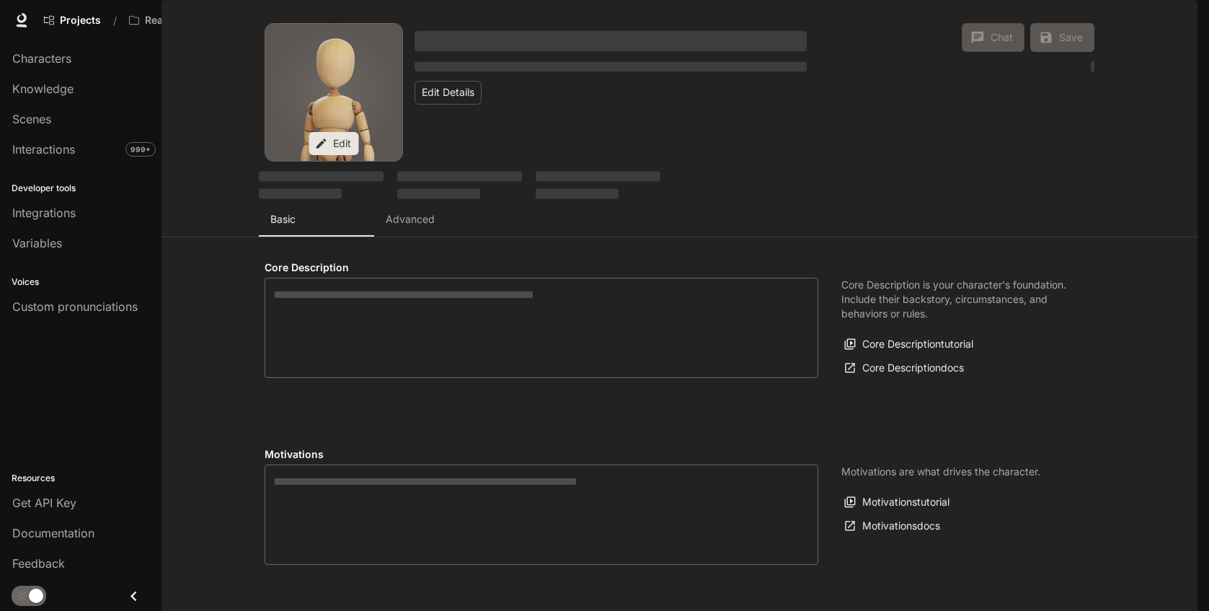
type textarea "**********"
type input "**********"
type input "*"
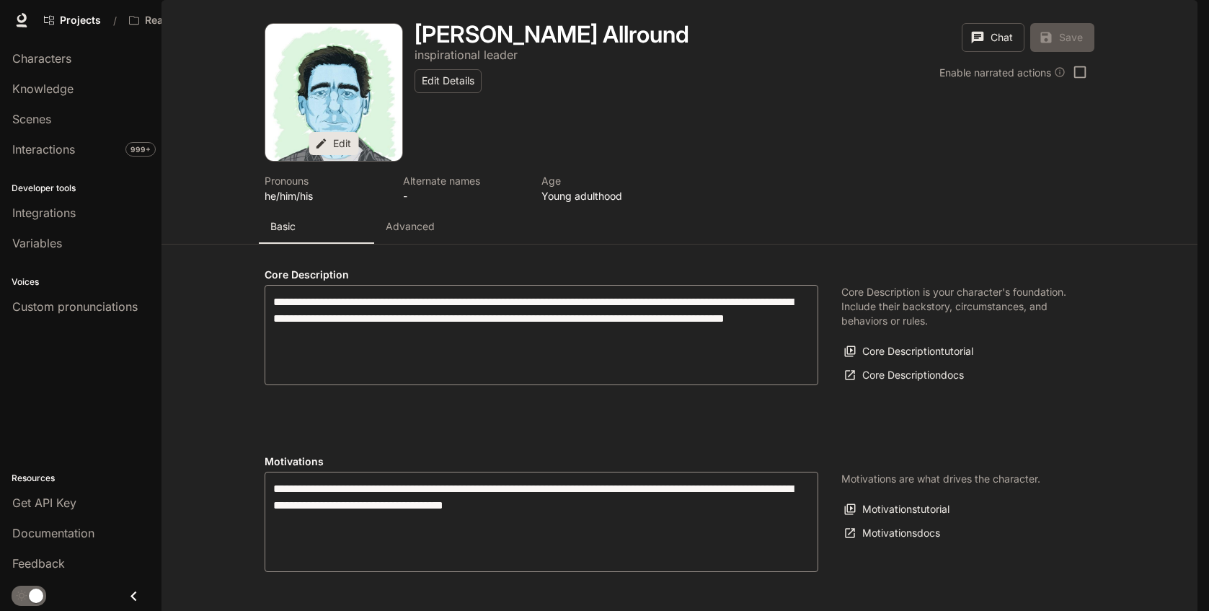
click at [427, 234] on p "Advanced" at bounding box center [410, 226] width 49 height 14
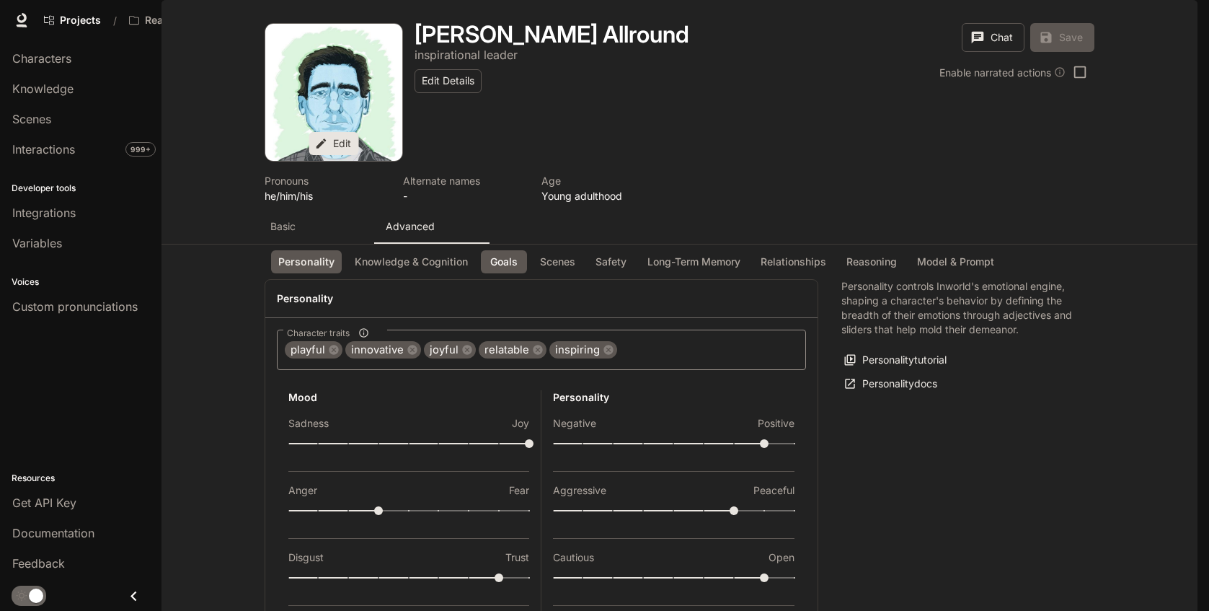
click at [511, 274] on button "Goals" at bounding box center [504, 262] width 46 height 24
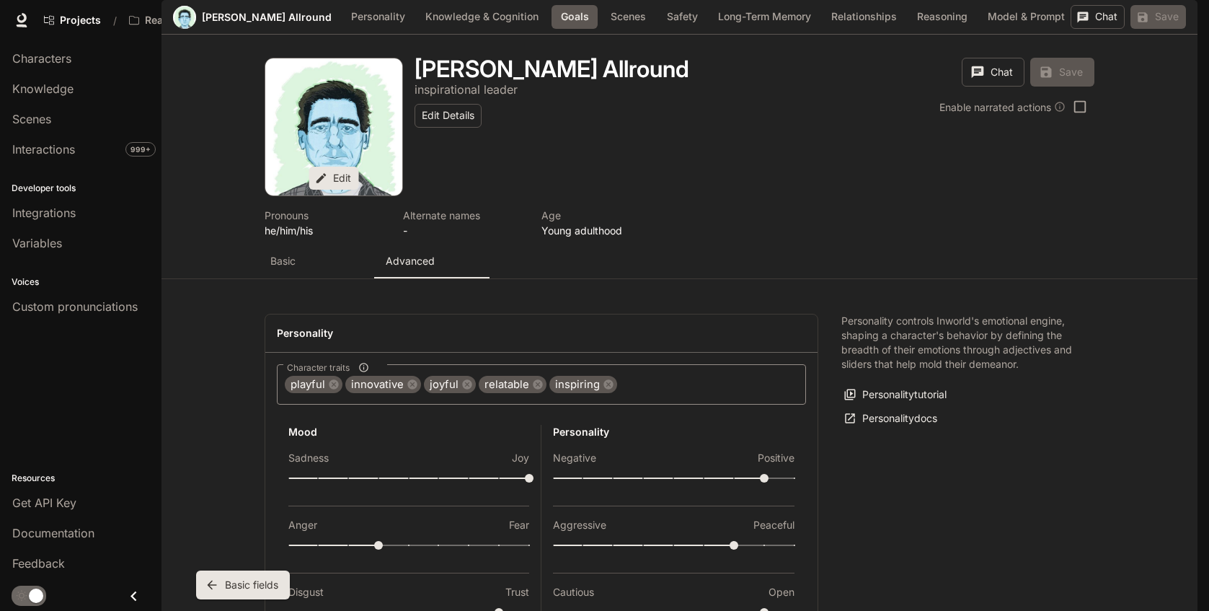
scroll to position [1394, 0]
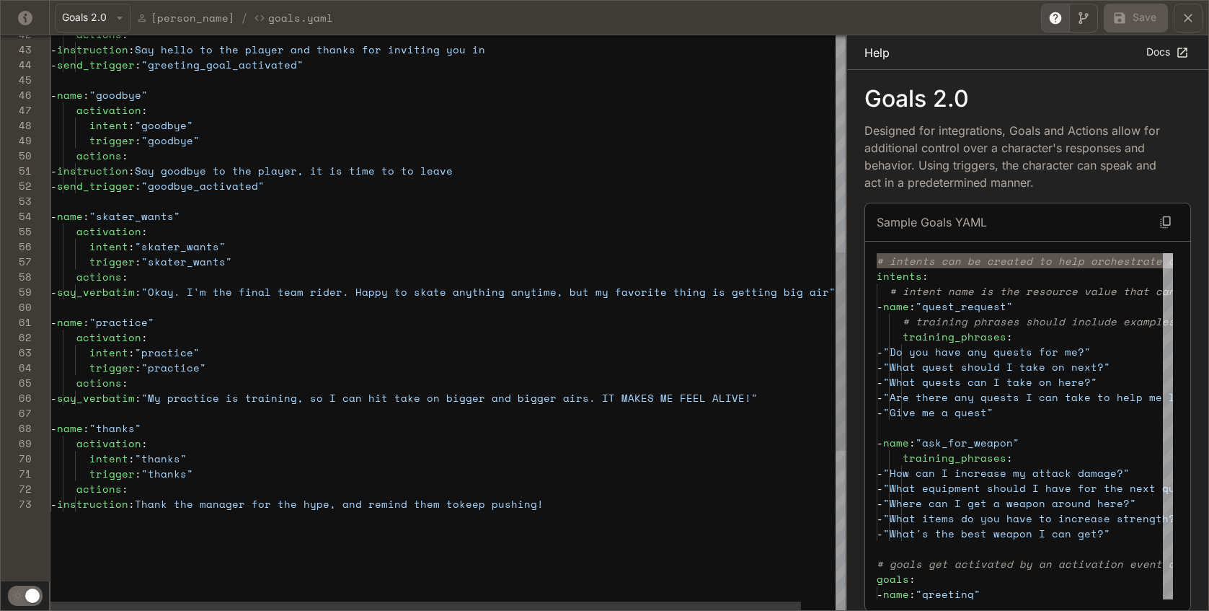
click at [323, 301] on div "actions : - instruction : Say hello to the player and thanks for inviting yo u …" at bounding box center [465, 238] width 831 height 1665
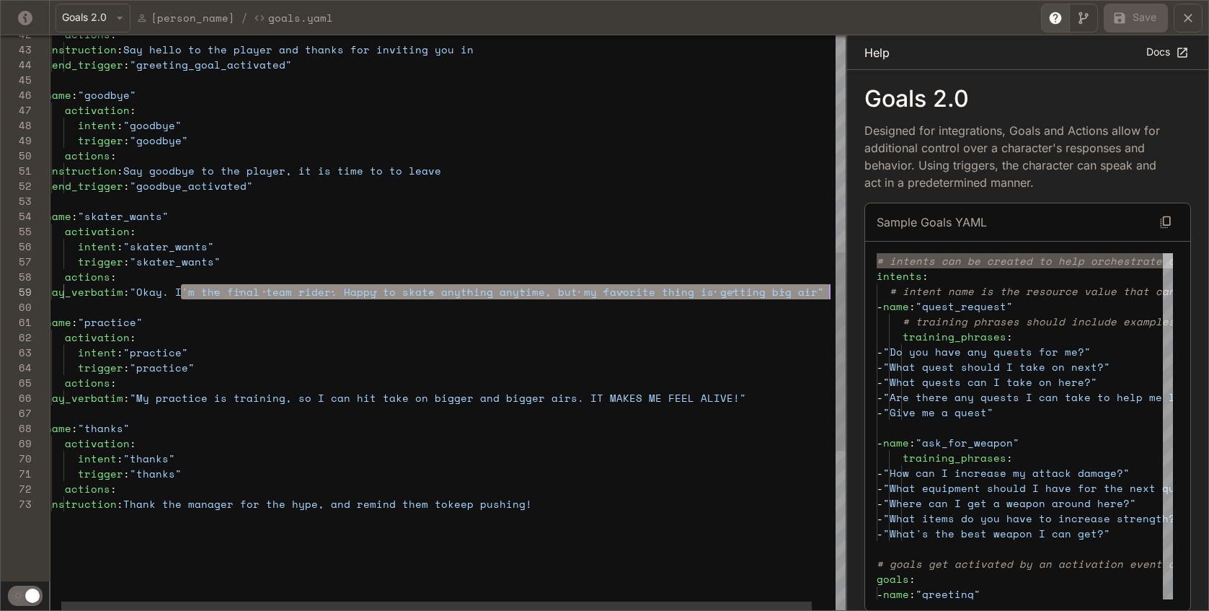
scroll to position [121, 791]
drag, startPoint x: 194, startPoint y: 291, endPoint x: 831, endPoint y: 294, distance: 636.6
click at [831, 294] on div "actions : - instruction : Say hello to the player and thanks for inviting yo u …" at bounding box center [454, 238] width 831 height 1665
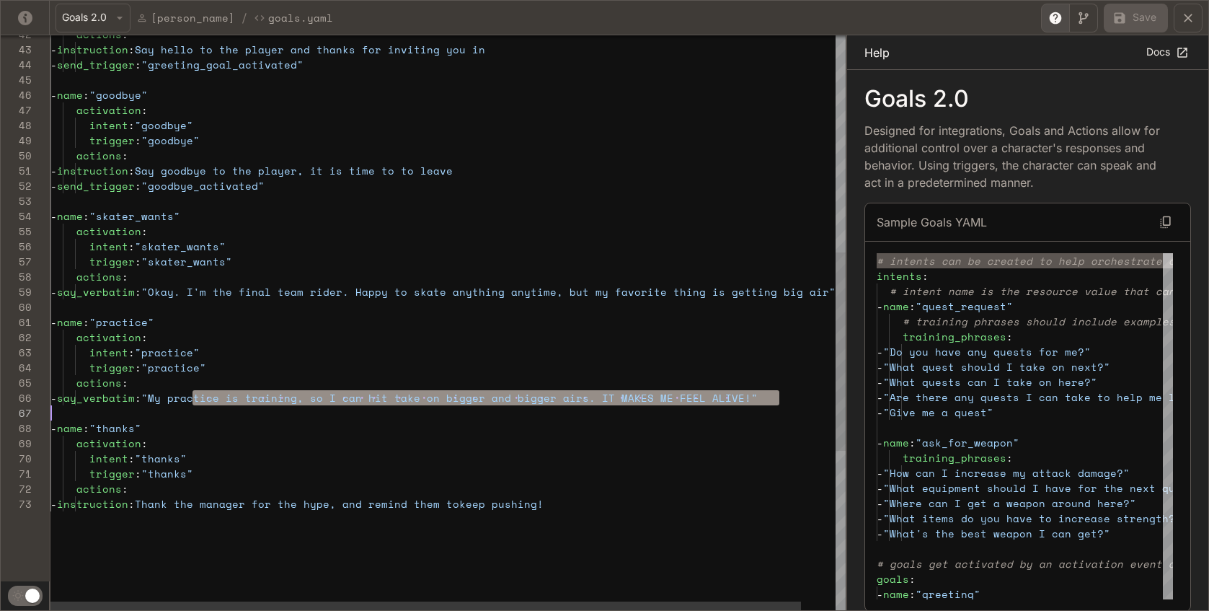
scroll to position [76, 717]
drag, startPoint x: 182, startPoint y: 397, endPoint x: 768, endPoint y: 398, distance: 586.1
click at [768, 398] on div "actions : - instruction : Say hello to the player and thanks for inviting yo u …" at bounding box center [465, 238] width 831 height 1665
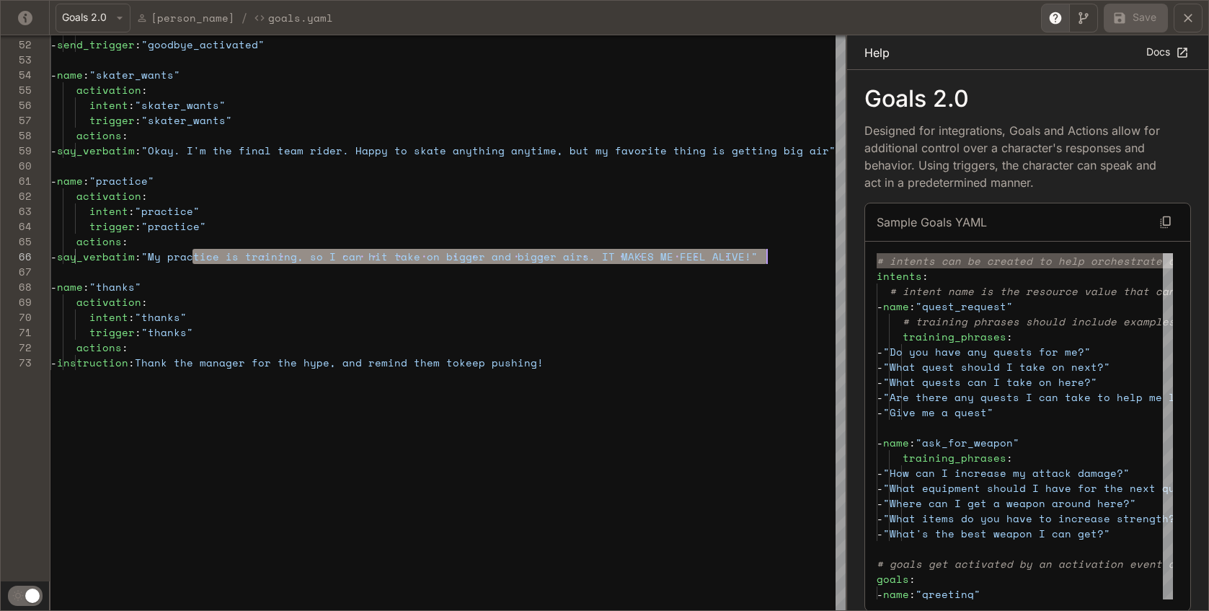
click at [239, 363] on div "- instruction : Say goodbye to the player, it is time to to leave - send_trigge…" at bounding box center [465, 97] width 831 height 1665
type textarea "**********"
click at [239, 363] on div "- instruction : Say goodbye to the player, it is time to to leave - send_trigge…" at bounding box center [465, 97] width 831 height 1665
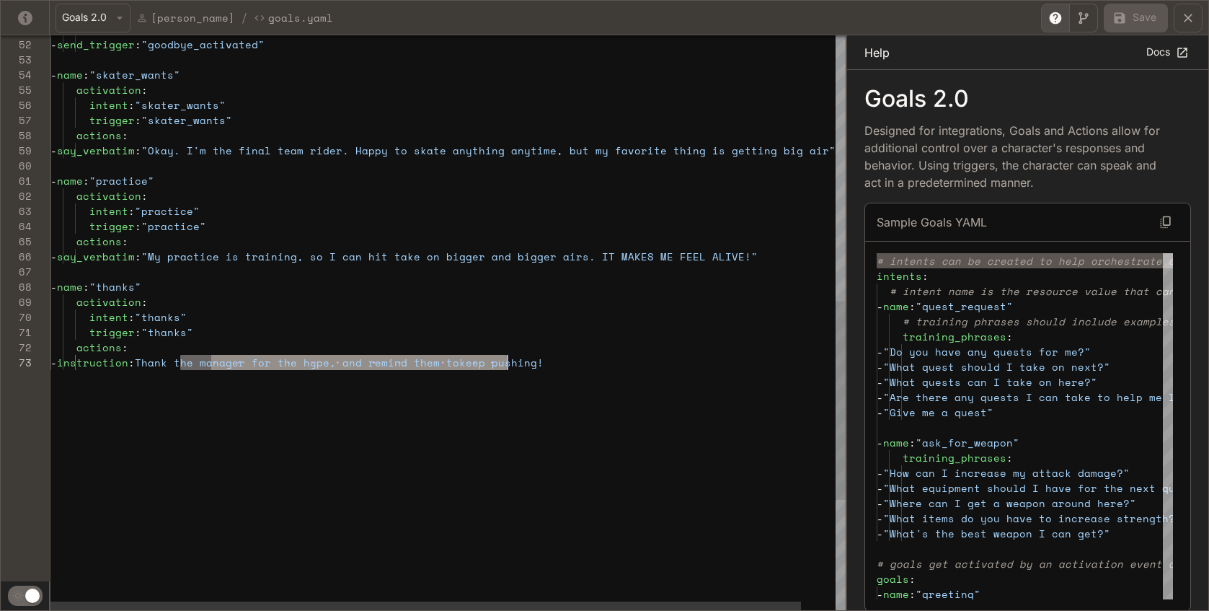
scroll to position [30, 524]
drag, startPoint x: 180, startPoint y: 360, endPoint x: 579, endPoint y: 358, distance: 399.4
click at [579, 358] on div "- instruction : Say goodbye to the player, it is time to to leave - send_trigge…" at bounding box center [465, 97] width 831 height 1665
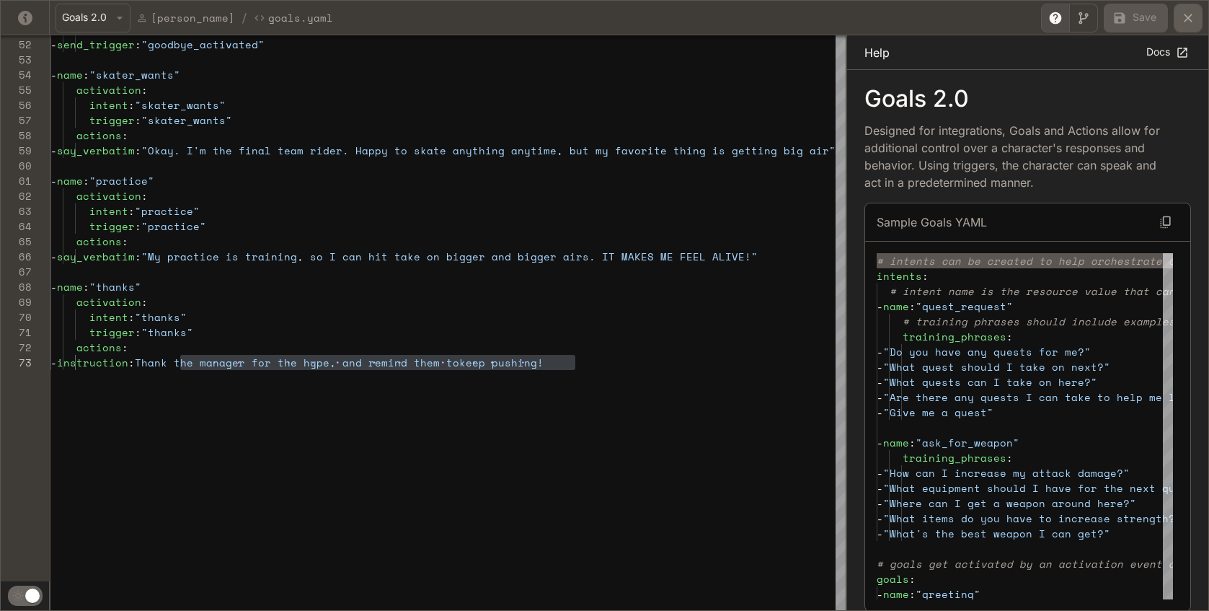
click at [1069, 17] on icon "yaml-editor" at bounding box center [1188, 18] width 14 height 14
